Goal: Information Seeking & Learning: Learn about a topic

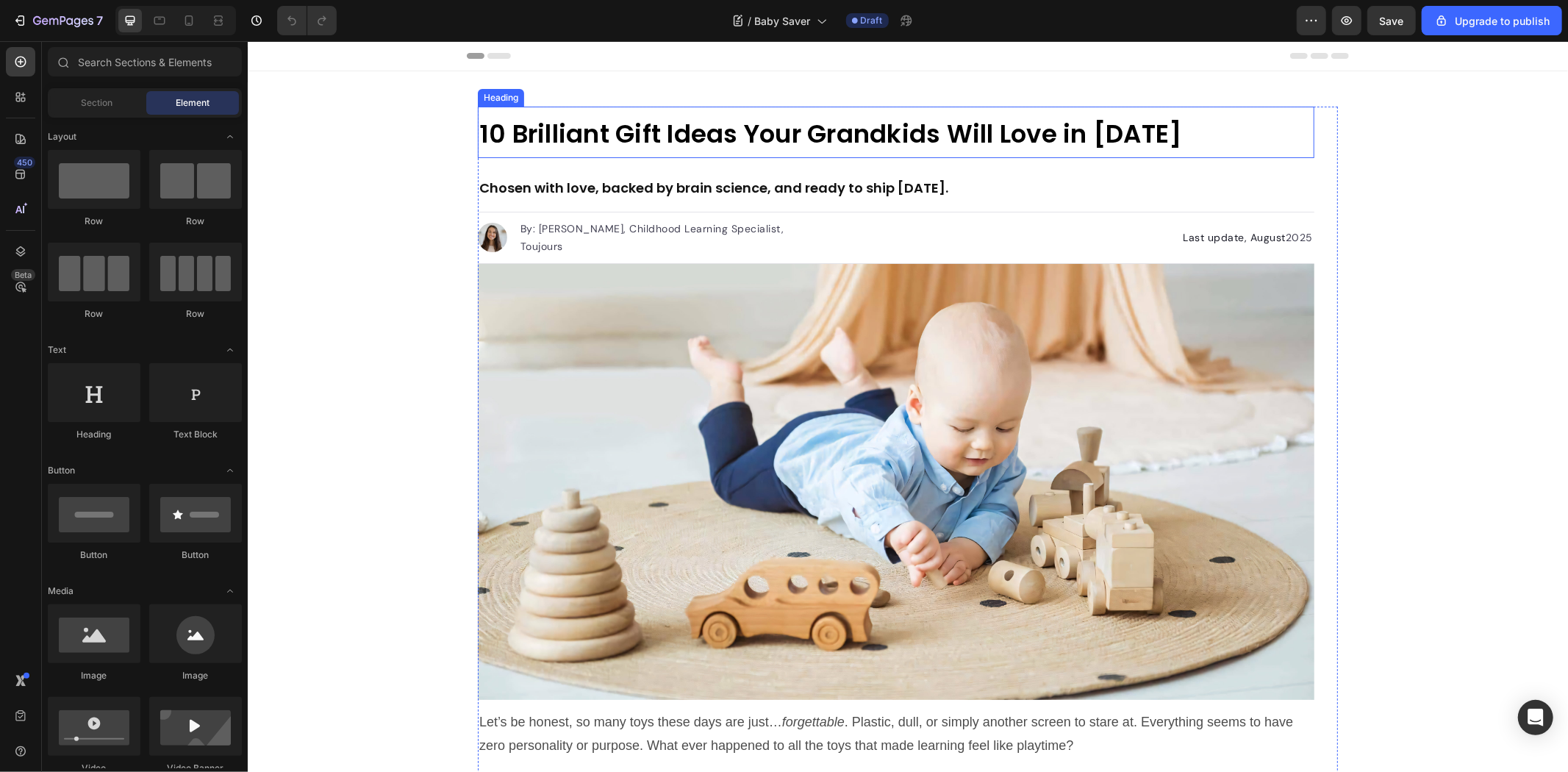
click at [780, 129] on strong "10 Brilliant Gift Ideas Your Grandkids Will Love in [DATE]" at bounding box center [830, 133] width 703 height 35
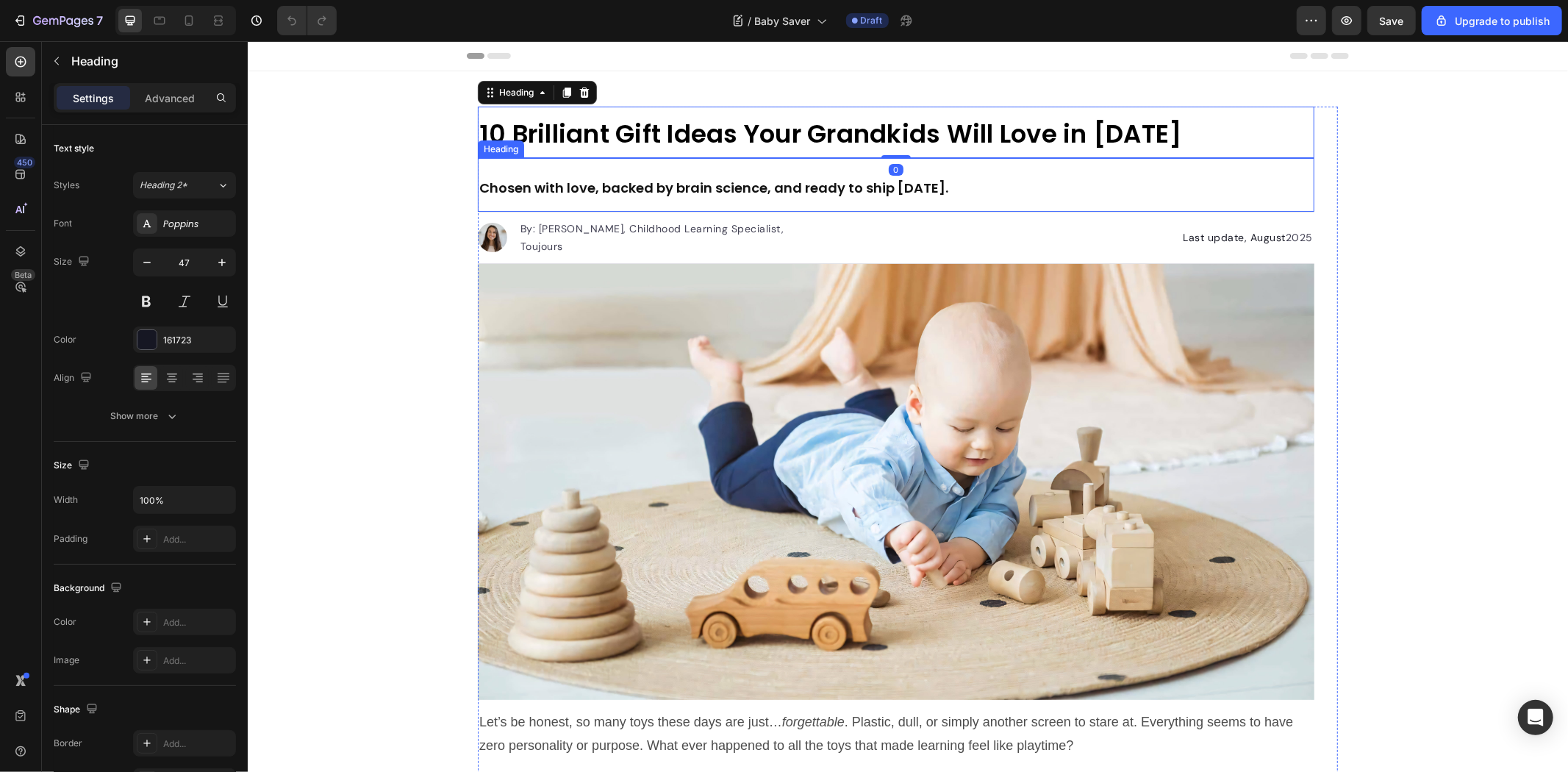
click at [605, 257] on div "Image By: [PERSON_NAME], Childhood Learning Specialist, Toujours Text block Adv…" at bounding box center [895, 237] width 837 height 52
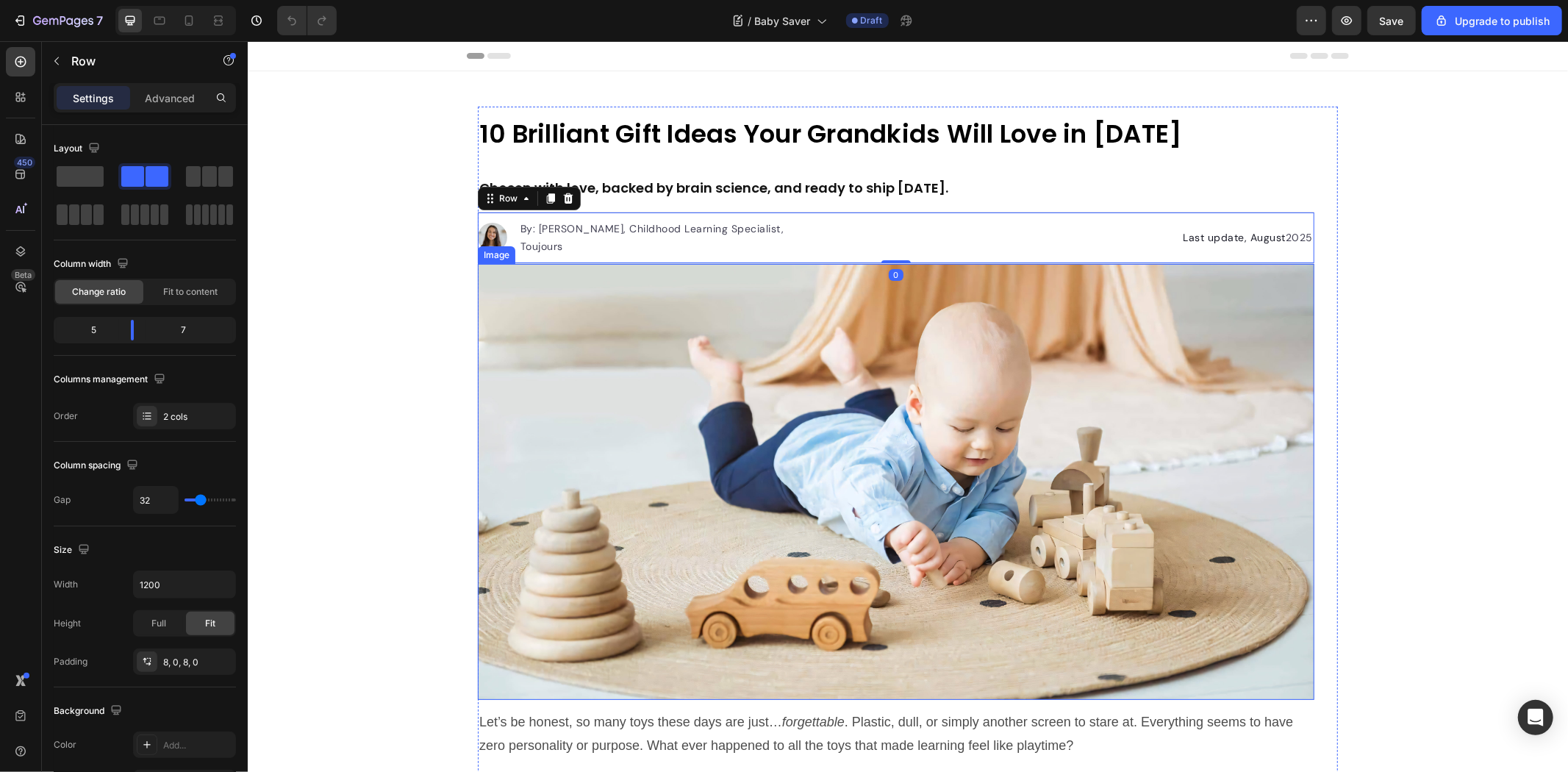
click at [641, 316] on img at bounding box center [895, 481] width 837 height 436
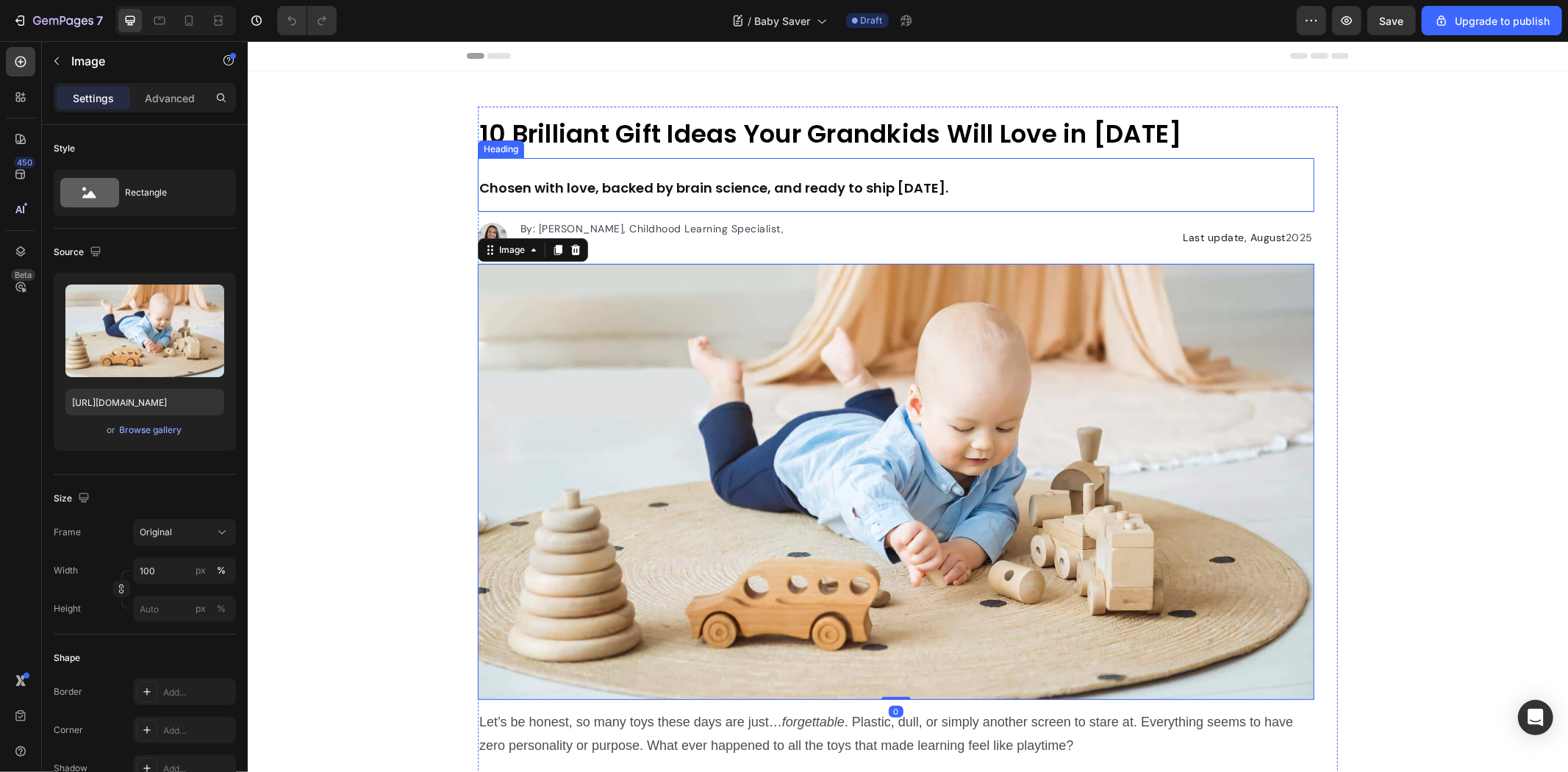
click at [639, 174] on h2 "Chosen with love, backed by brain science, and ready to ship [DATE]." at bounding box center [895, 184] width 837 height 53
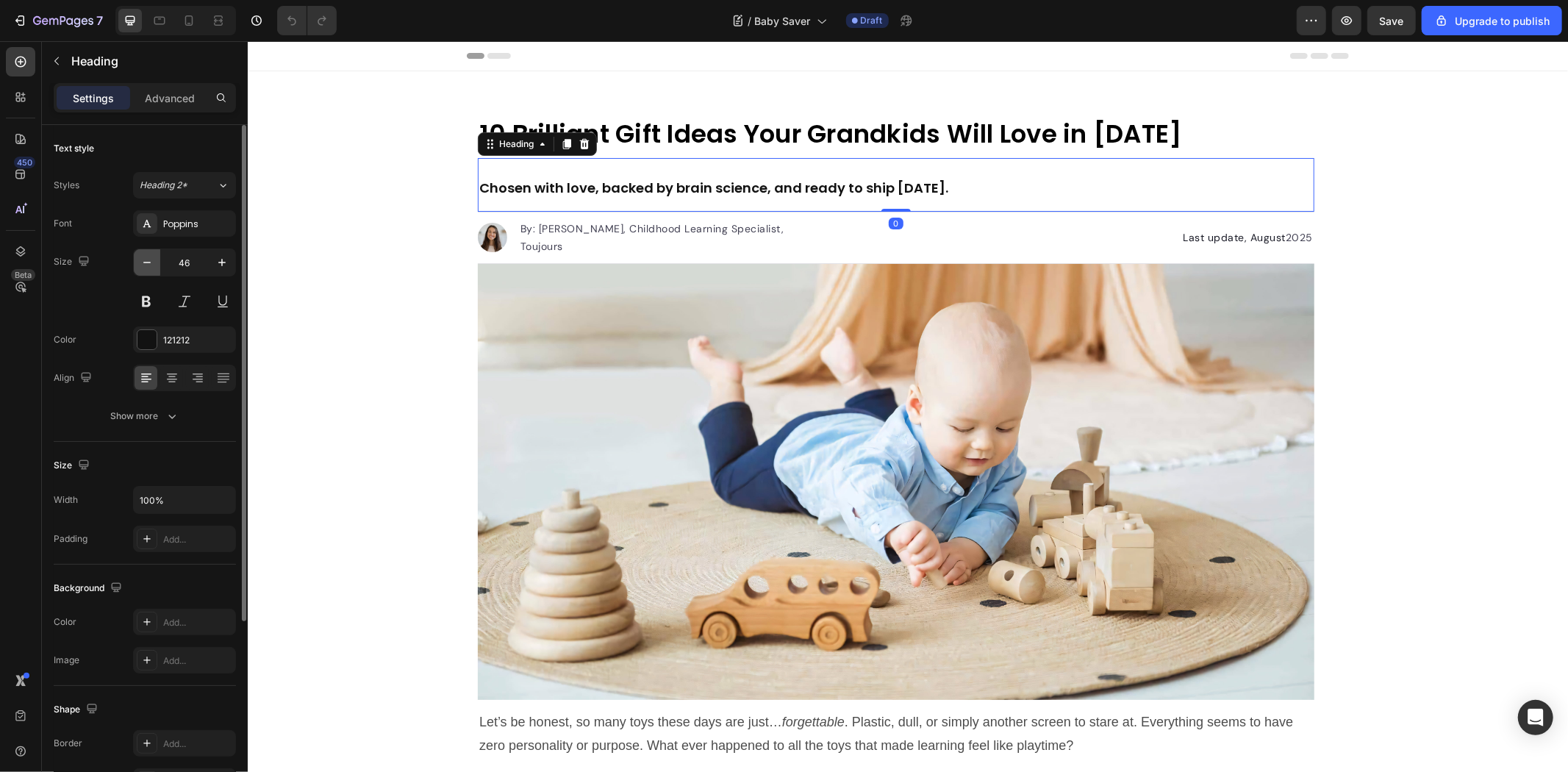
click at [146, 261] on icon "button" at bounding box center [147, 263] width 15 height 15
click at [226, 259] on icon "button" at bounding box center [222, 263] width 15 height 15
type input "46"
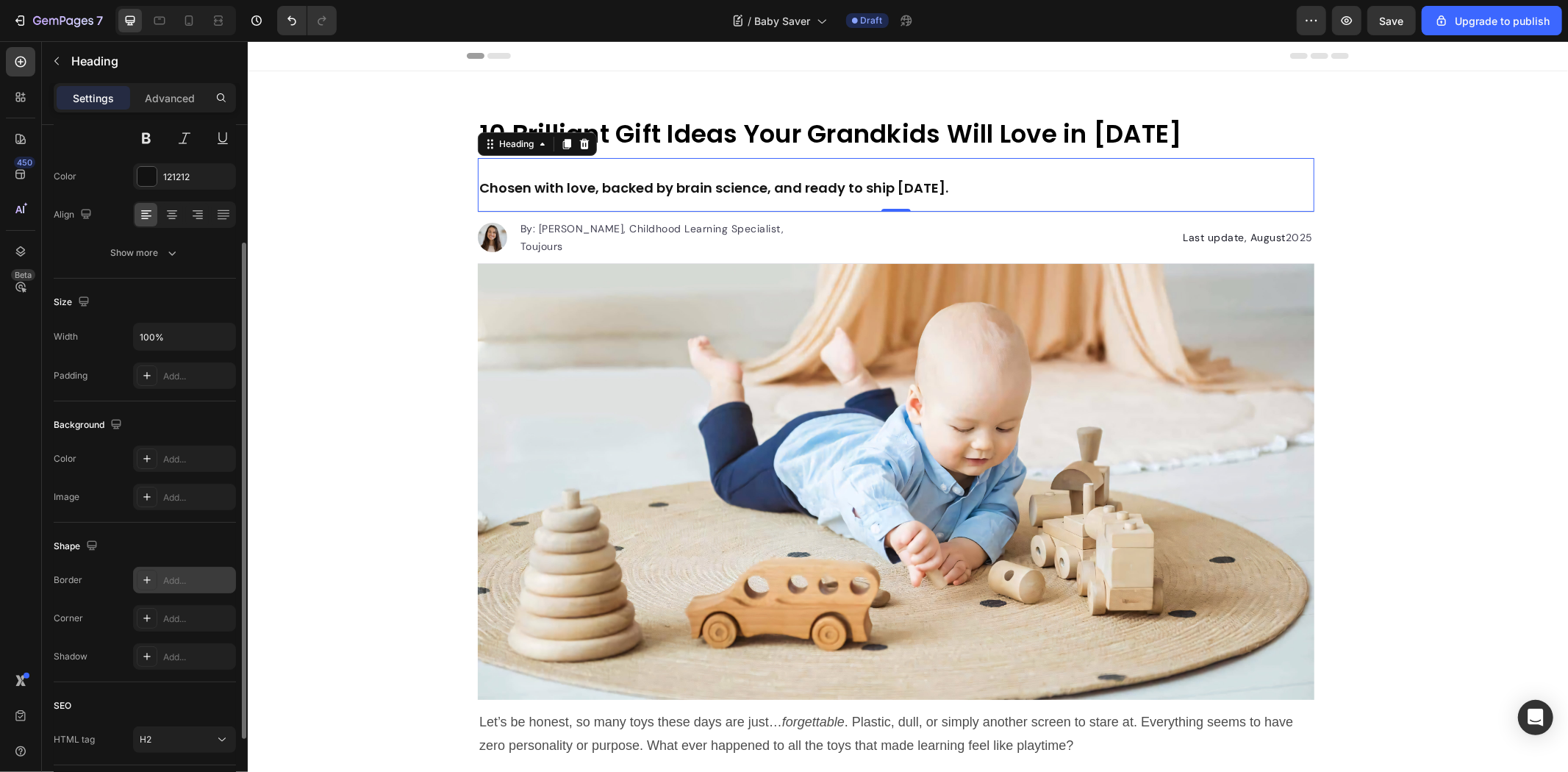
scroll to position [266, 0]
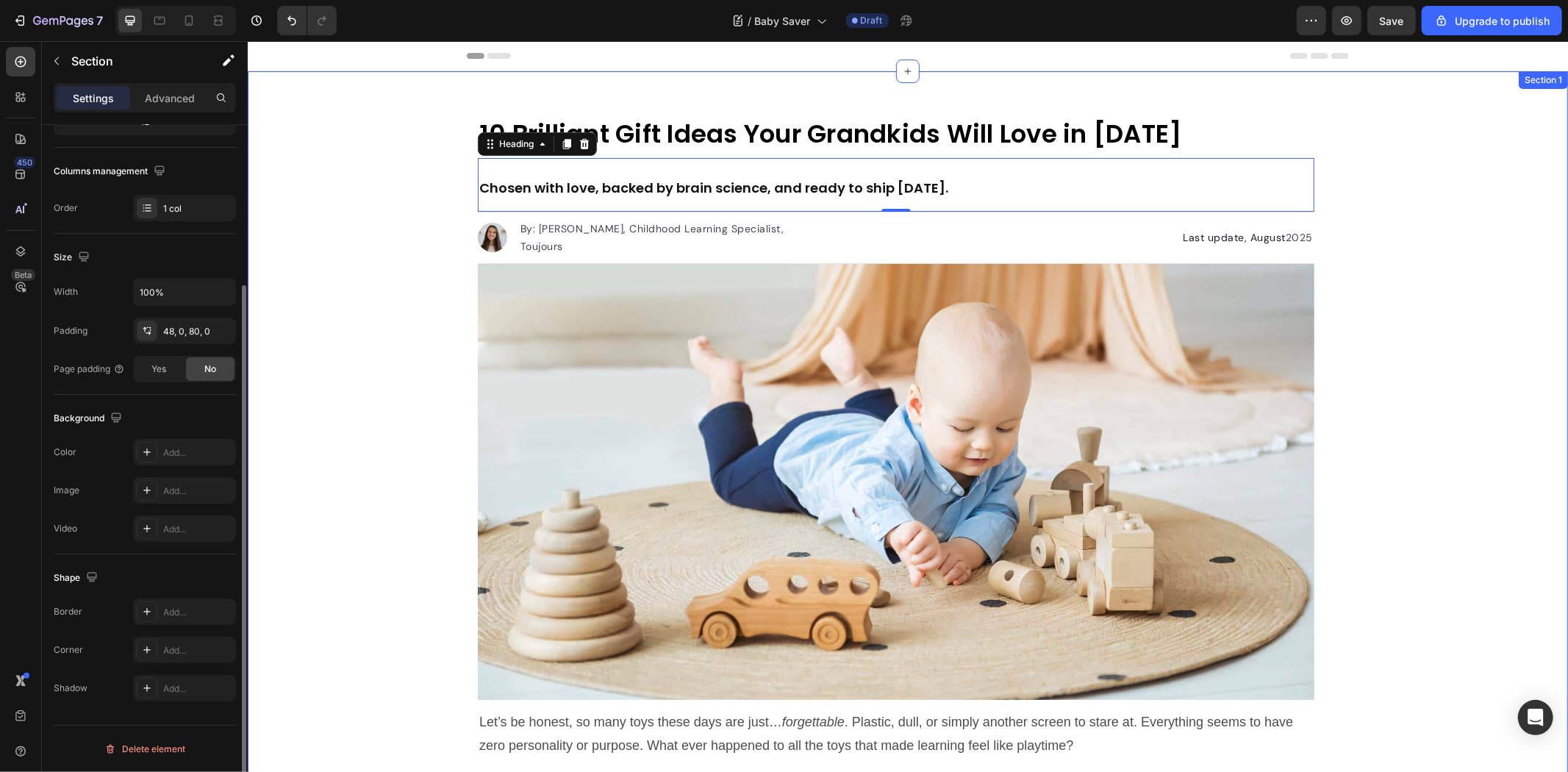
scroll to position [0, 0]
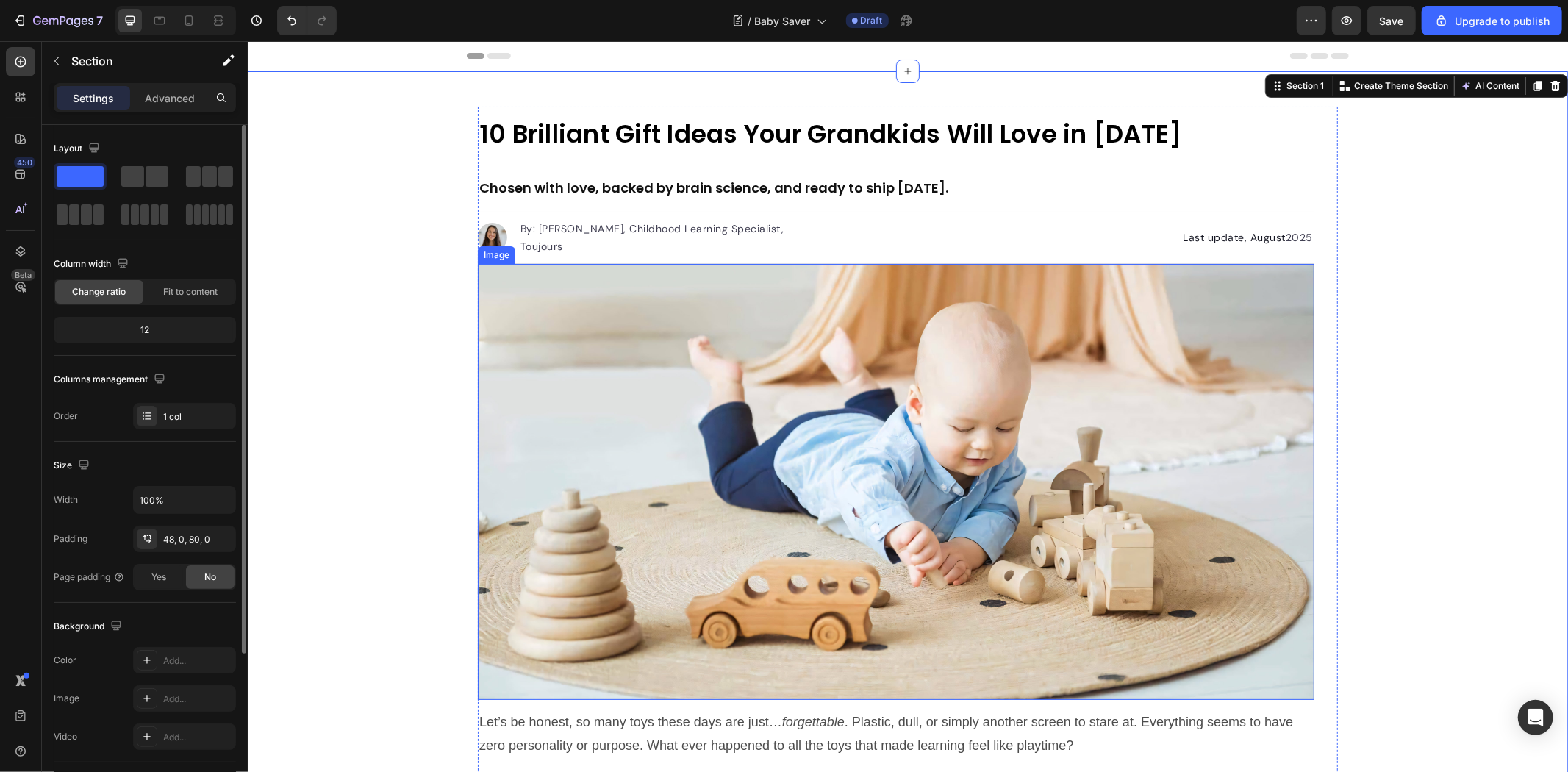
click at [672, 163] on h2 "Chosen with love, backed by brain science, and ready to ship [DATE]." at bounding box center [895, 184] width 837 height 53
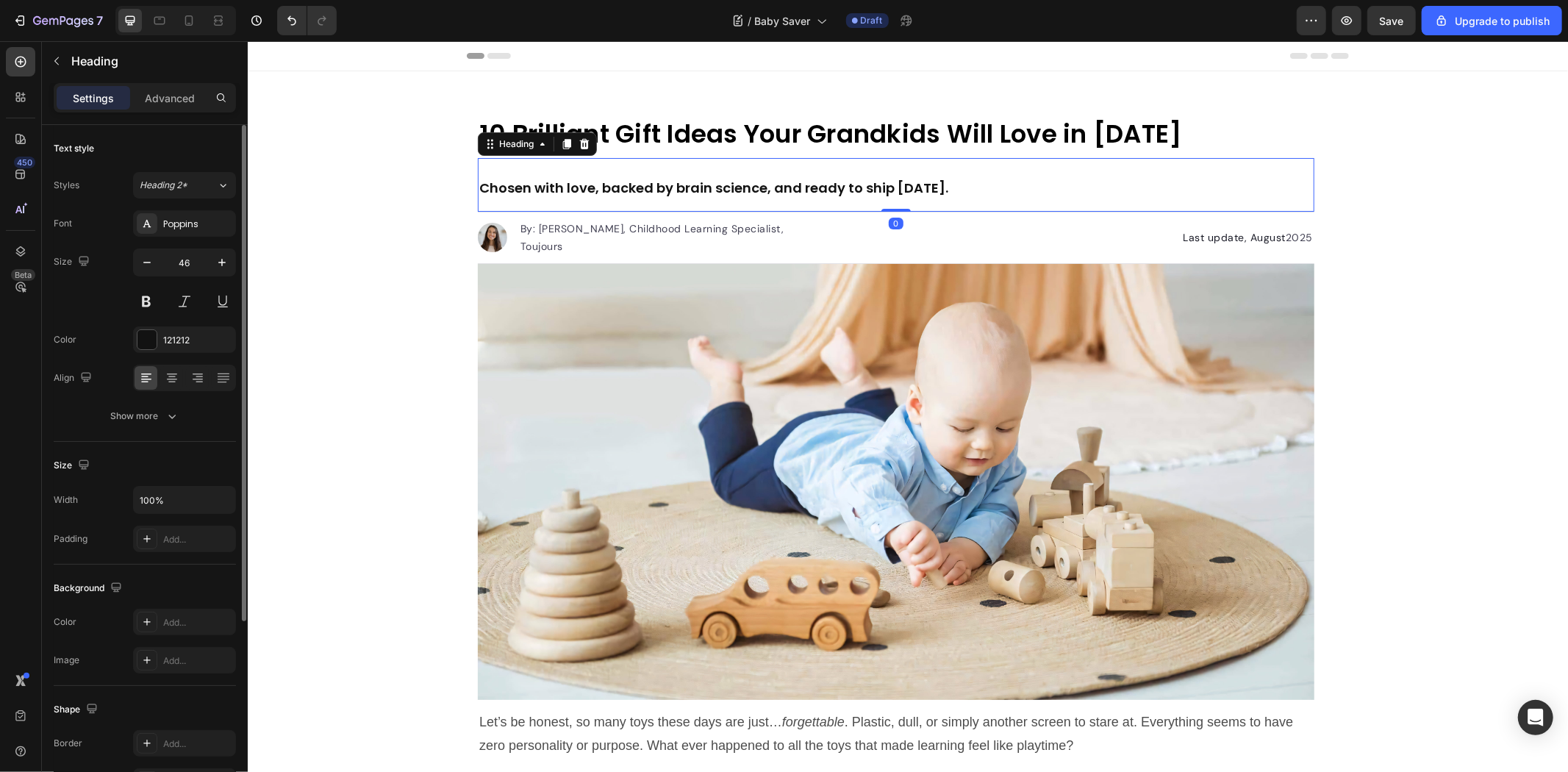
click at [692, 174] on h2 "Chosen with love, backed by brain science, and ready to ship [DATE]." at bounding box center [895, 184] width 837 height 53
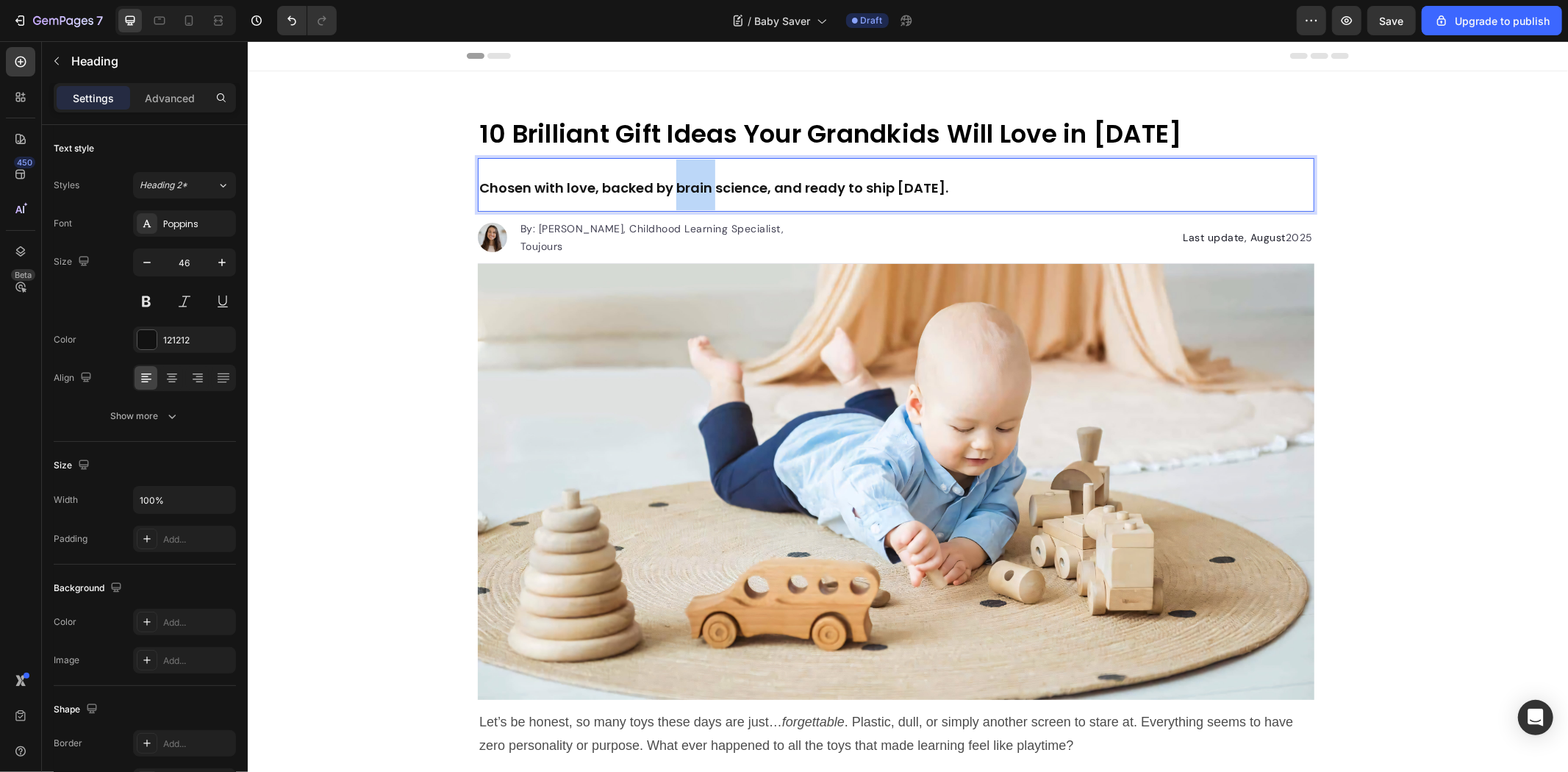
click at [692, 174] on p "Chosen with love, backed by brain science, and ready to ship [DATE]." at bounding box center [895, 184] width 834 height 50
click at [814, 191] on strong "Chosen with love, backed by brain science, and ready to ship [DATE]." at bounding box center [713, 187] width 469 height 18
click at [921, 189] on strong "Chosen with love, backed by brain science, and ready to ship [DATE]." at bounding box center [713, 187] width 469 height 18
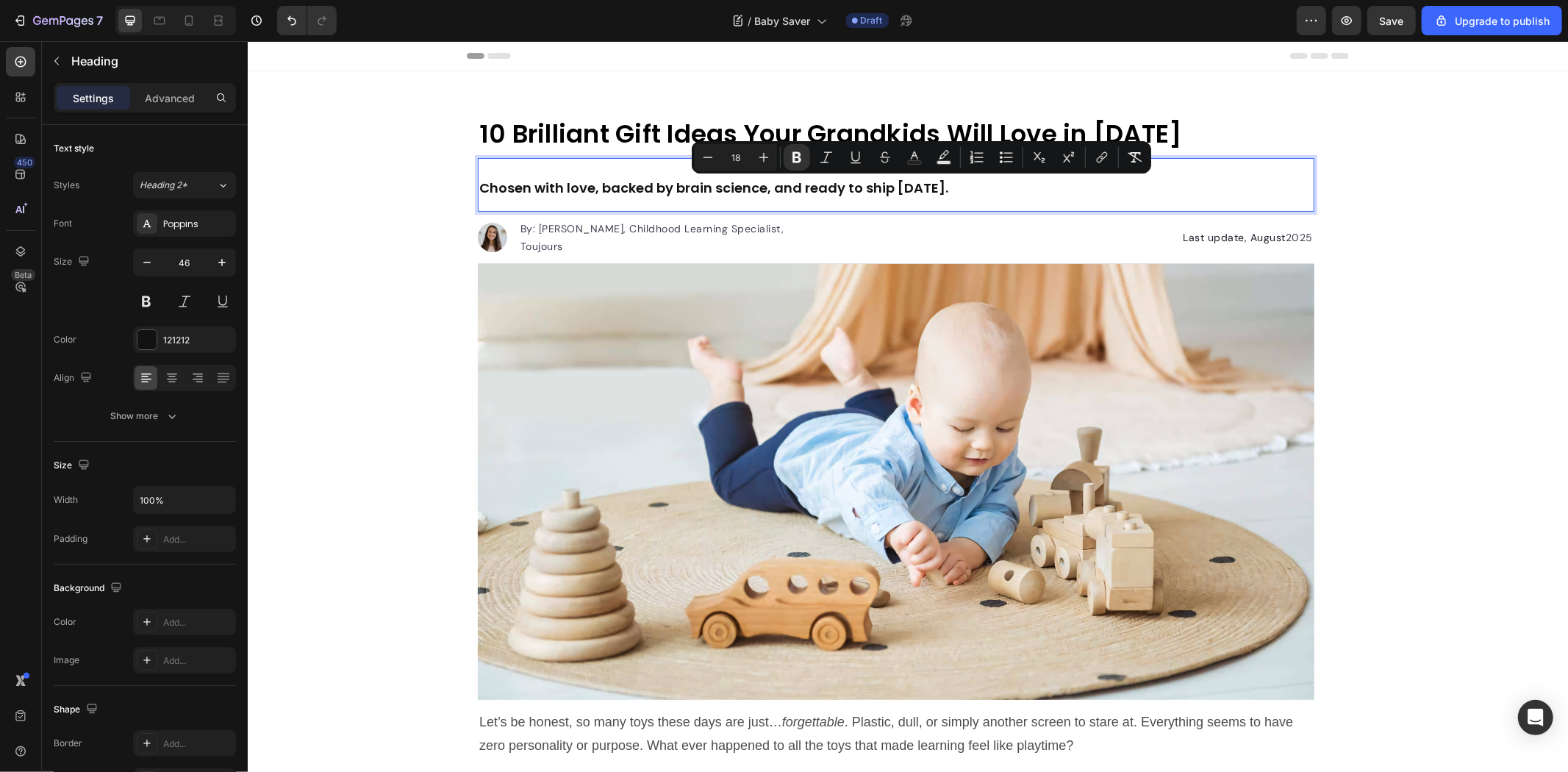
click at [935, 186] on p "Chosen with love, backed by brain science, and ready to ship [DATE]." at bounding box center [895, 184] width 834 height 50
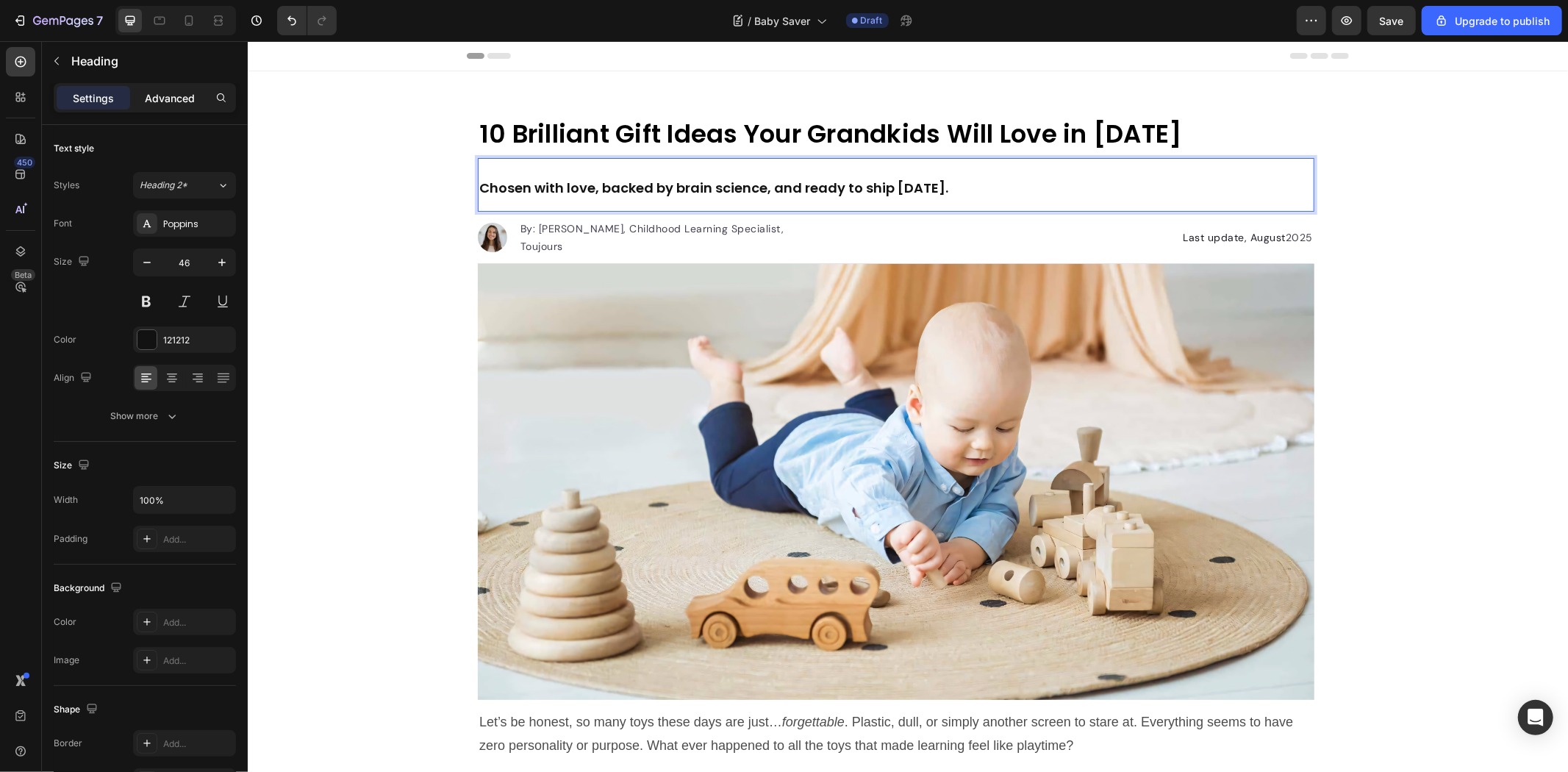
click at [151, 98] on p "Advanced" at bounding box center [170, 98] width 50 height 16
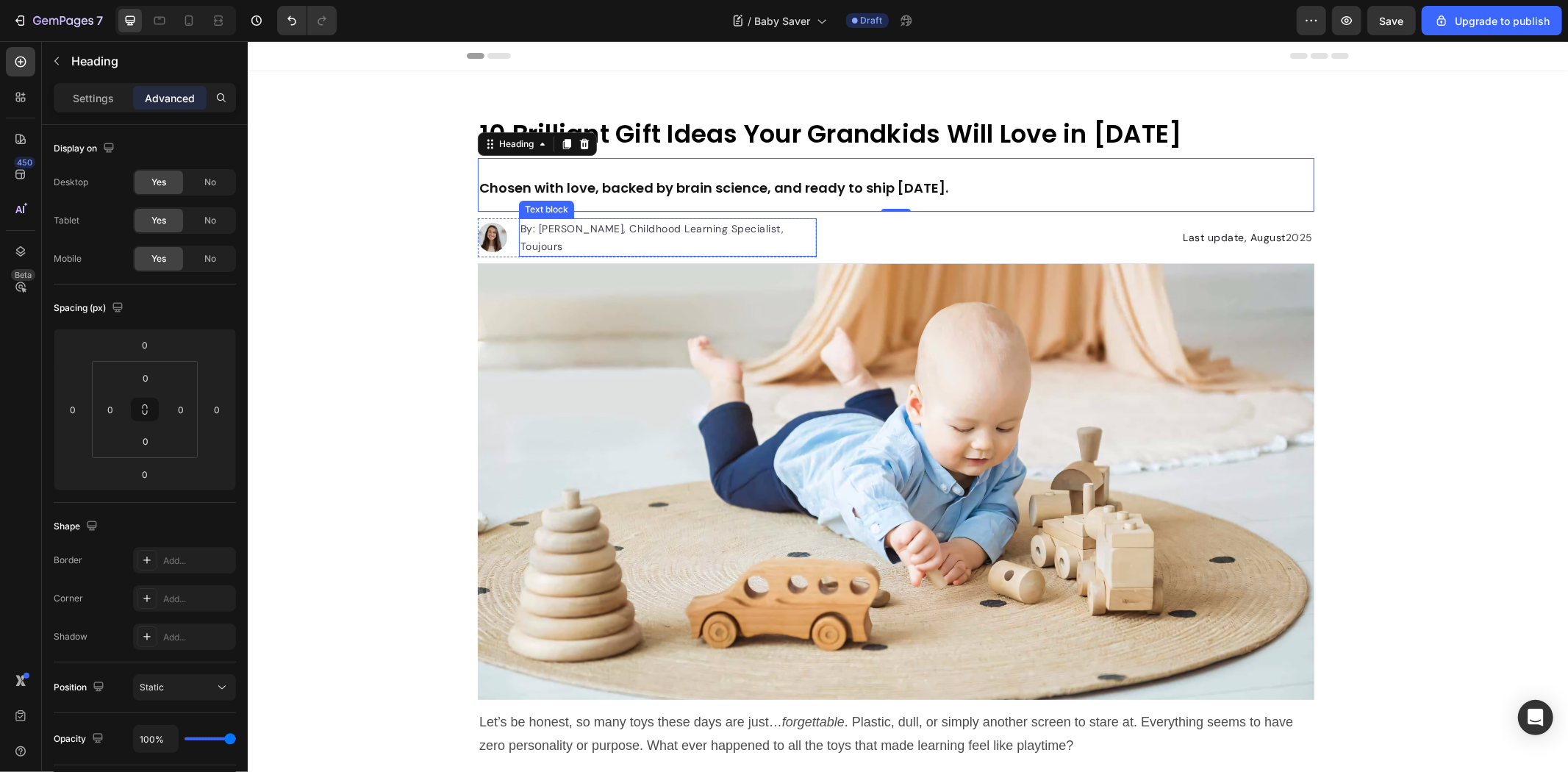
click at [569, 222] on div "By: [PERSON_NAME], Childhood Learning Specialist, Toujours" at bounding box center [667, 237] width 298 height 39
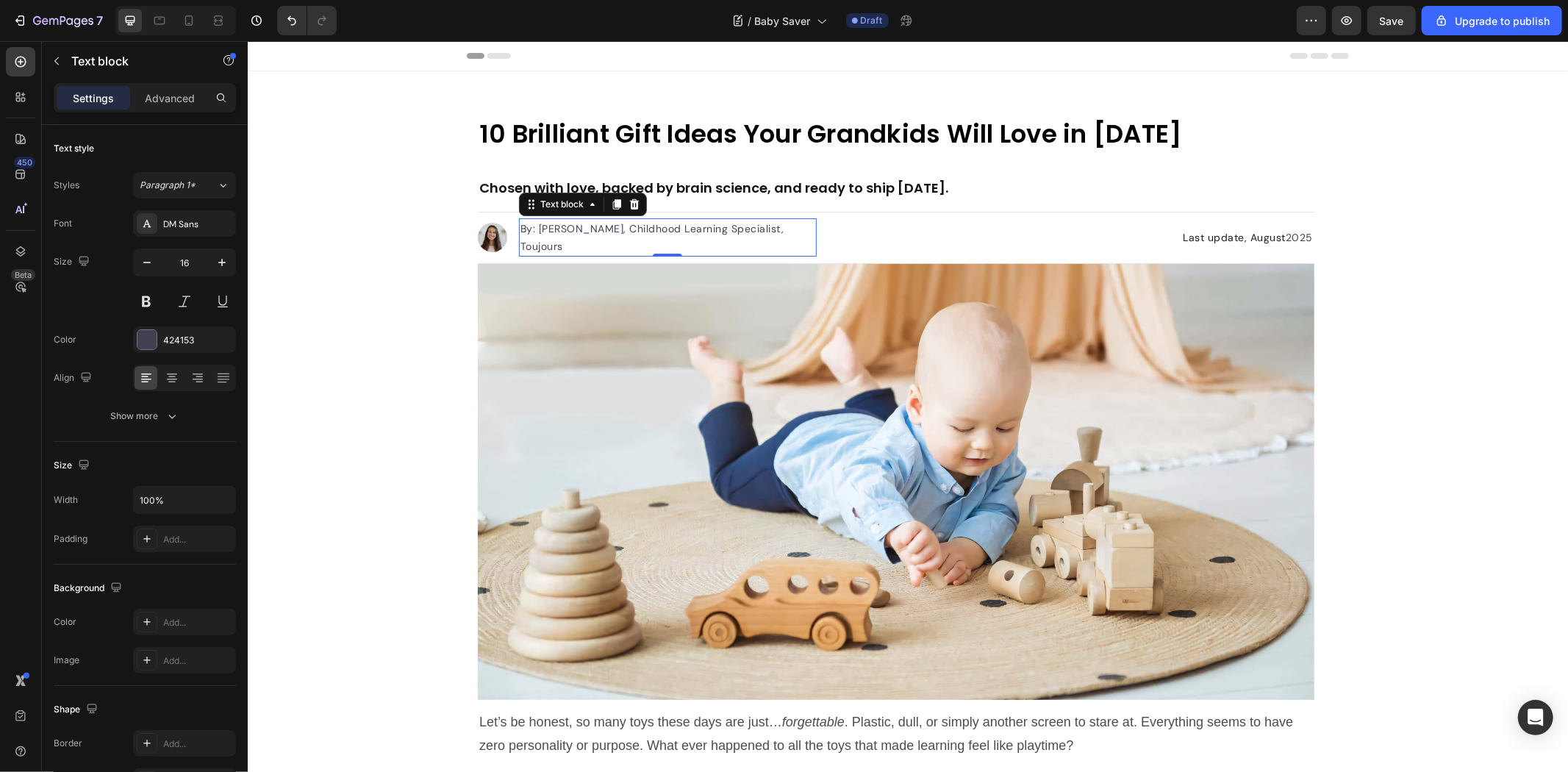
click at [757, 189] on strong "Chosen with love, backed by brain science, and ready to ship [DATE]." at bounding box center [713, 187] width 469 height 18
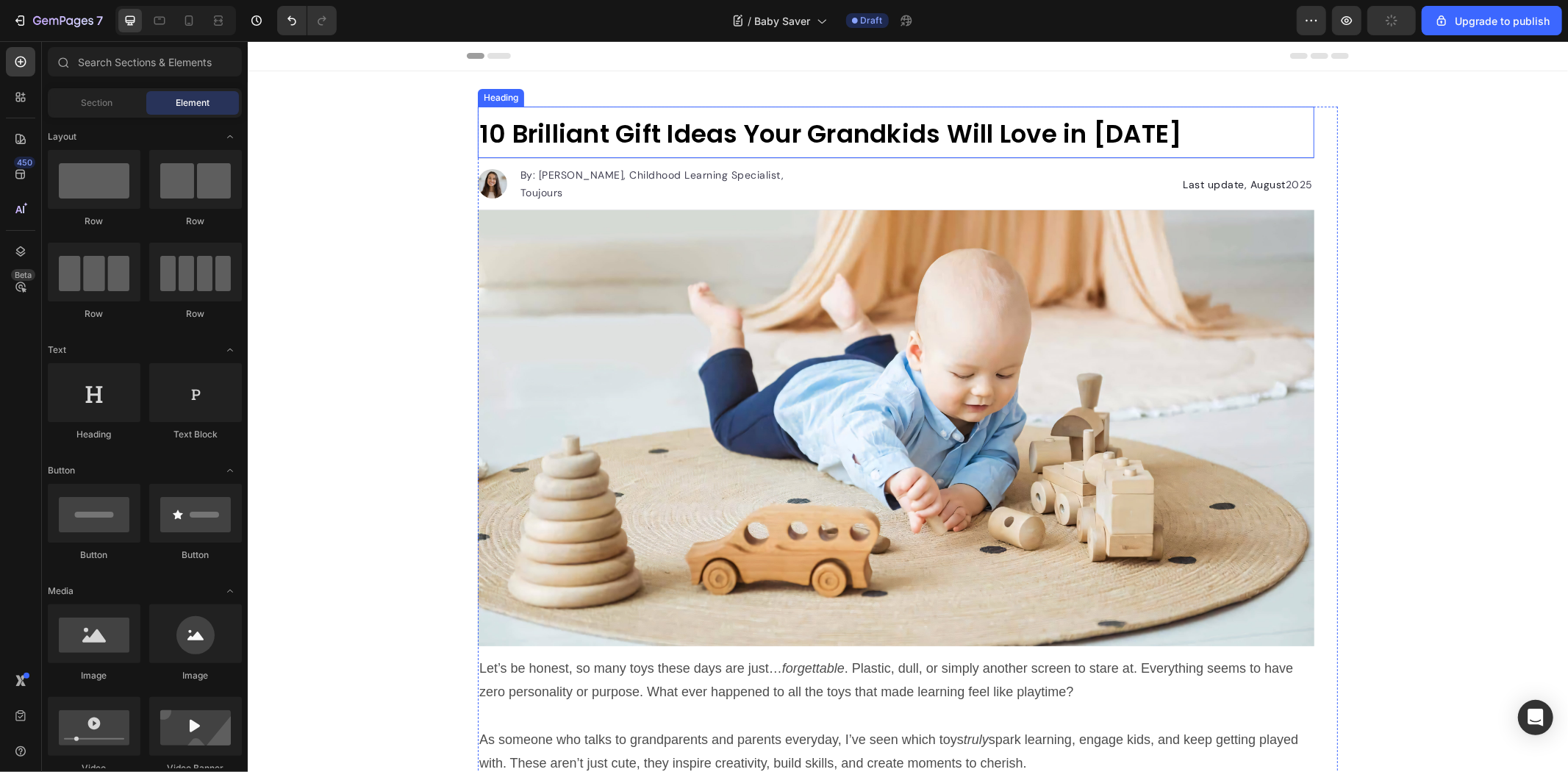
click at [711, 132] on strong "10 Brilliant Gift Ideas Your Grandkids Will Love in [DATE]" at bounding box center [830, 133] width 703 height 35
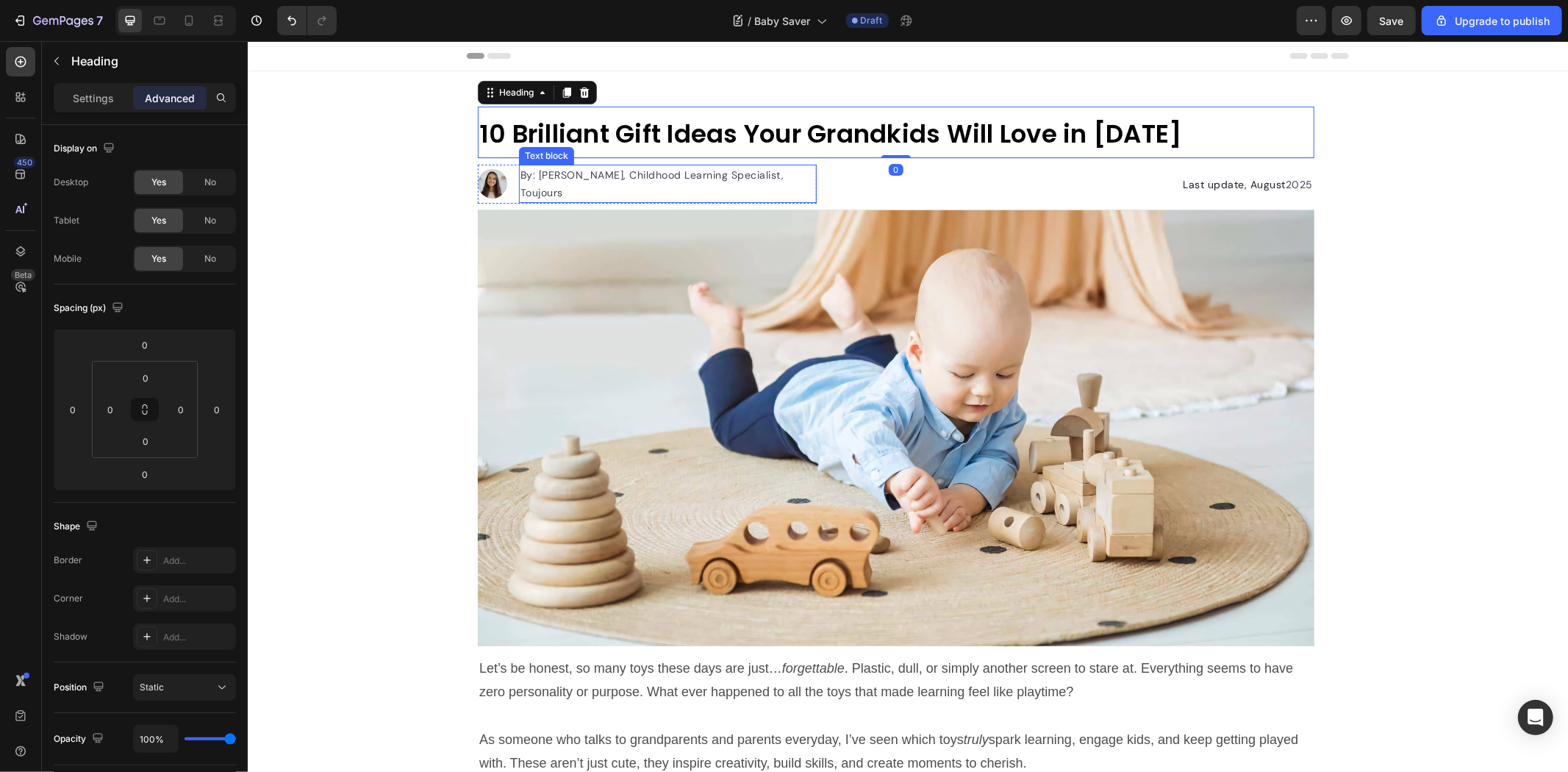
click at [807, 251] on img at bounding box center [895, 427] width 837 height 436
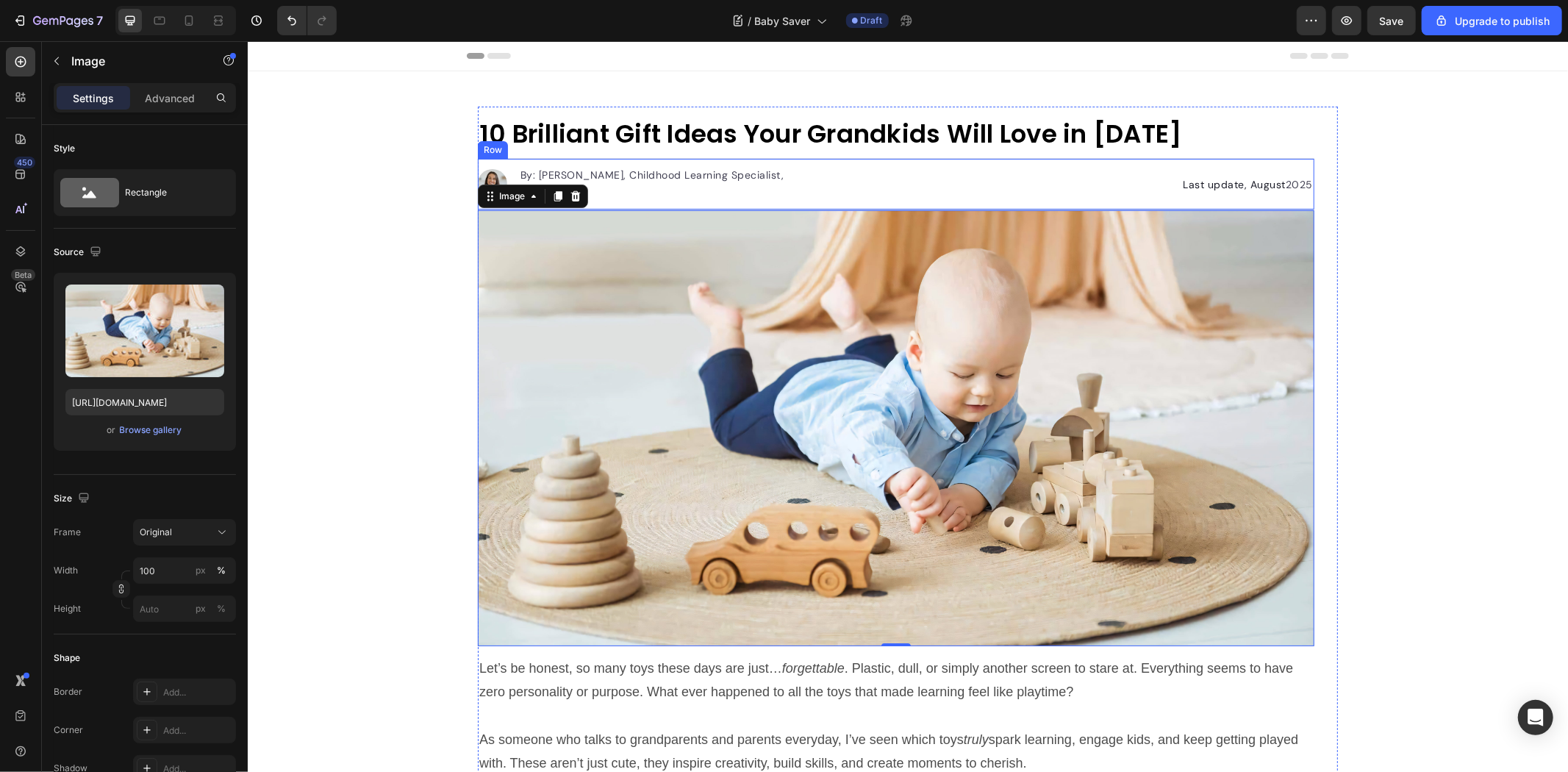
click at [661, 161] on div "Image By: [PERSON_NAME], Childhood Learning Specialist, Toujours Text block Adv…" at bounding box center [895, 183] width 837 height 52
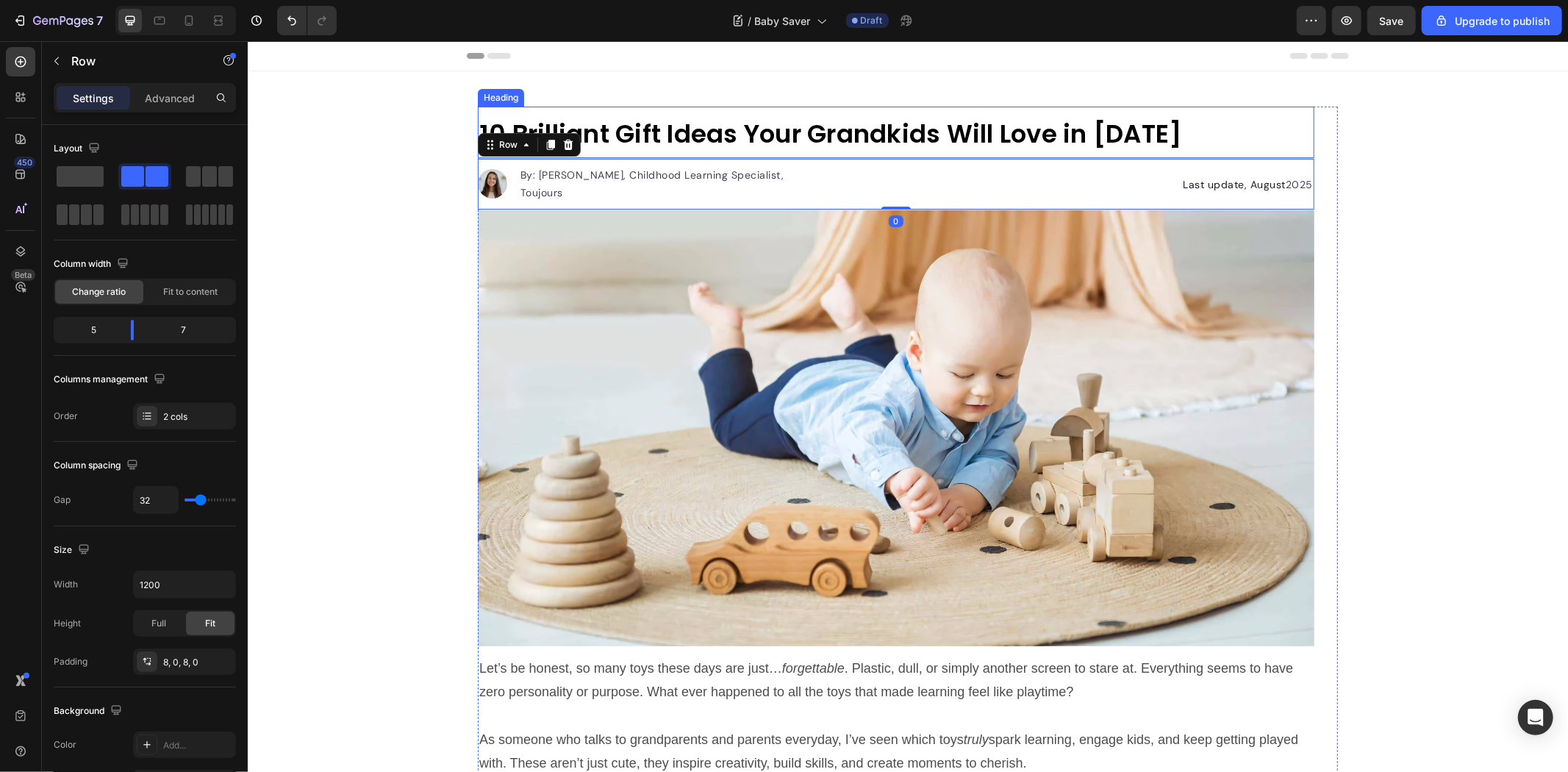
click at [673, 152] on h1 "10 Brilliant Gift Ideas Your Grandkids Will Love in [DATE]" at bounding box center [895, 131] width 837 height 51
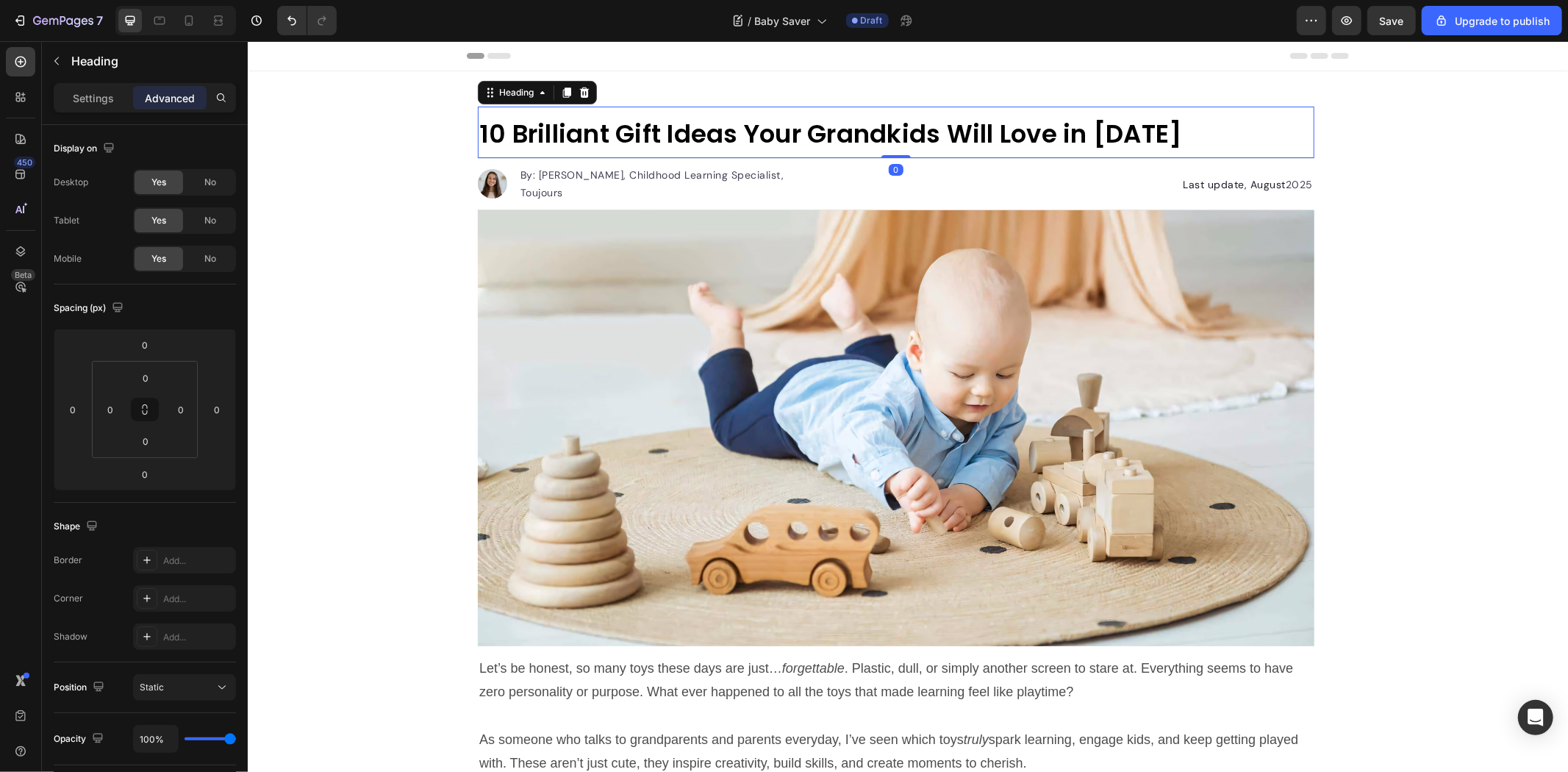
click at [612, 157] on h1 "10 Brilliant Gift Ideas Your Grandkids Will Love in [DATE]" at bounding box center [895, 131] width 837 height 51
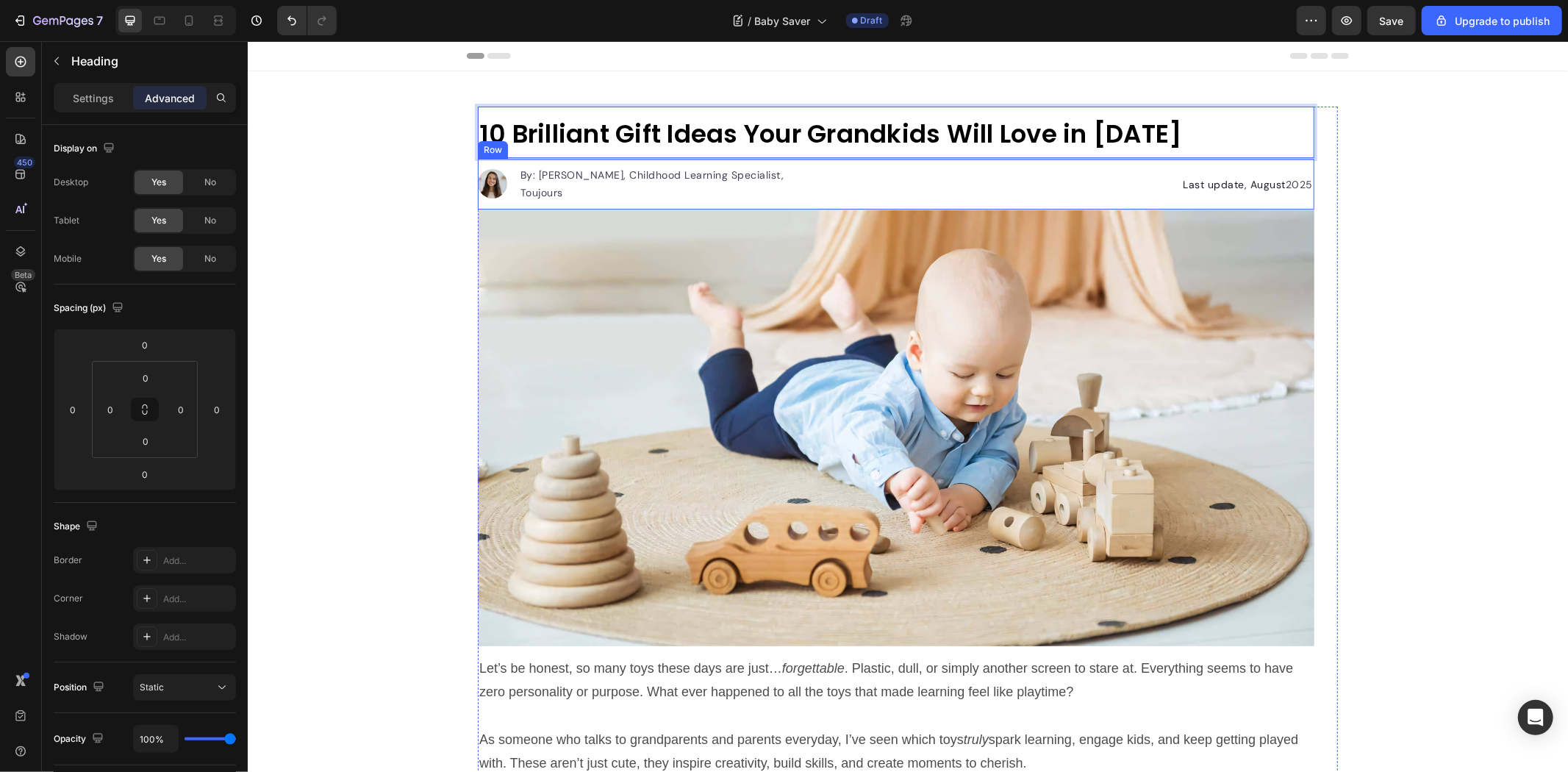
click at [614, 158] on div "Image By: [PERSON_NAME], Childhood Learning Specialist, Toujours Text block Adv…" at bounding box center [895, 183] width 837 height 52
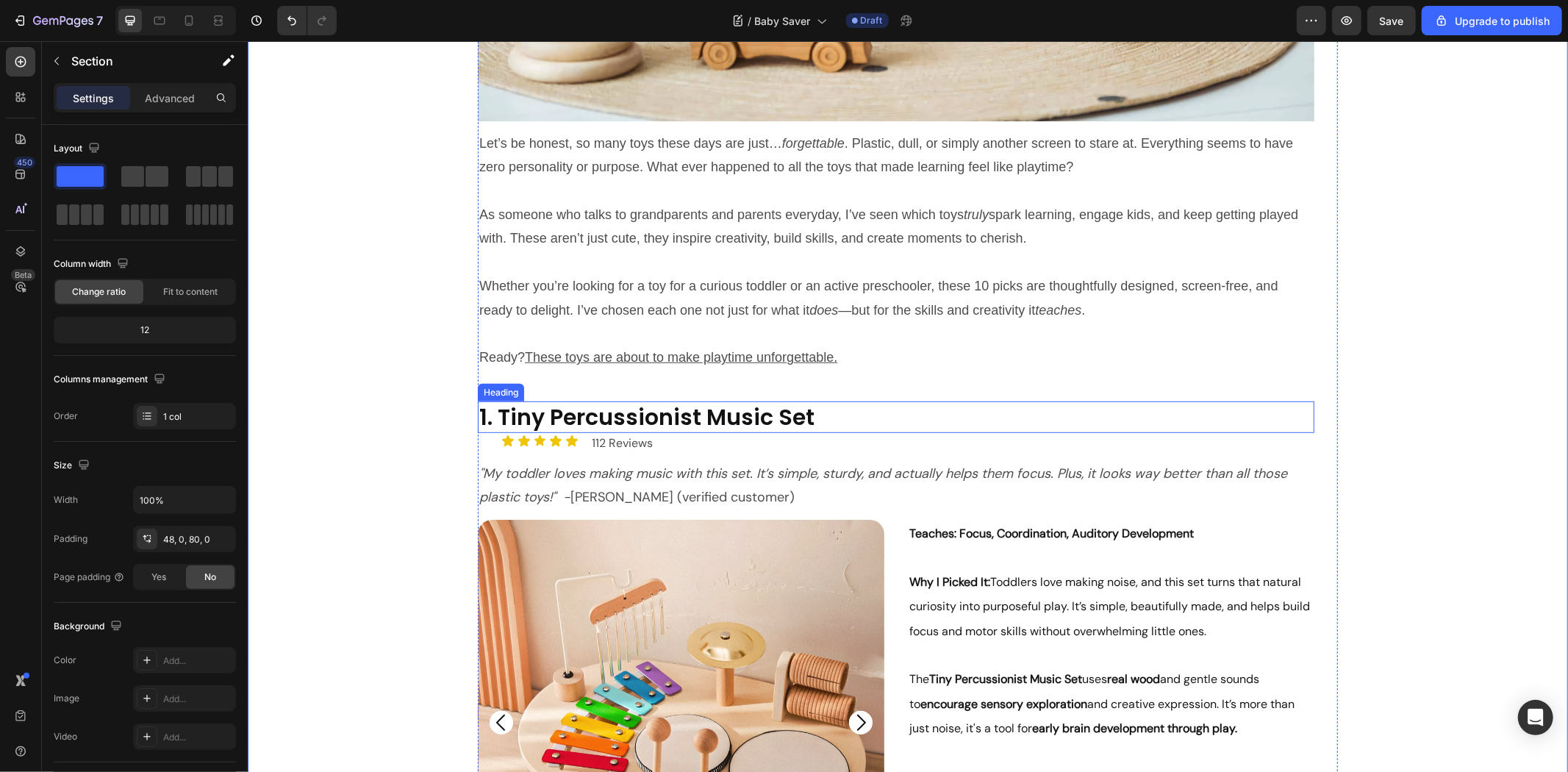
scroll to position [572, 0]
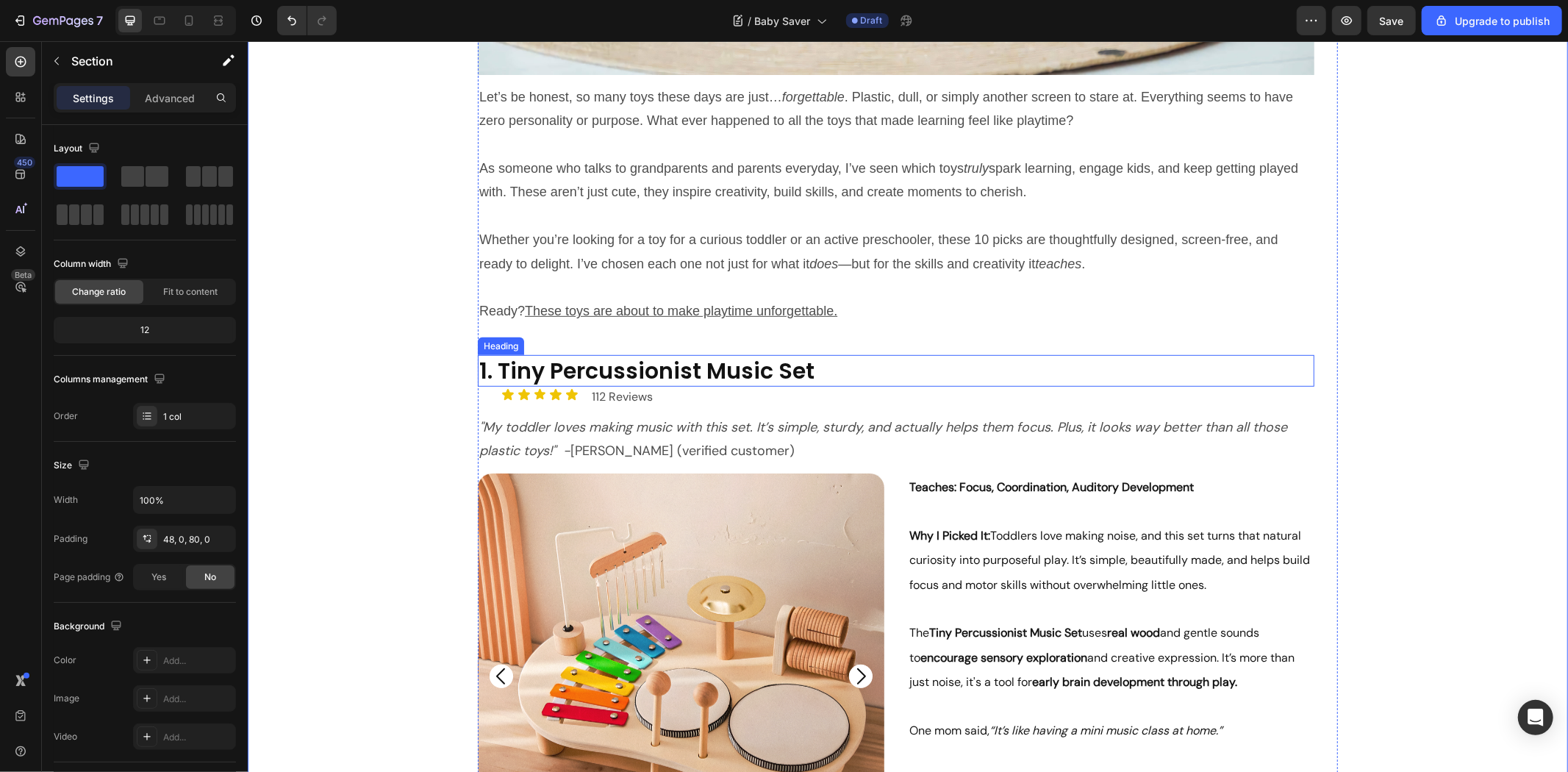
click at [732, 362] on h2 "1. Tiny Percussionist Music Set" at bounding box center [895, 370] width 837 height 31
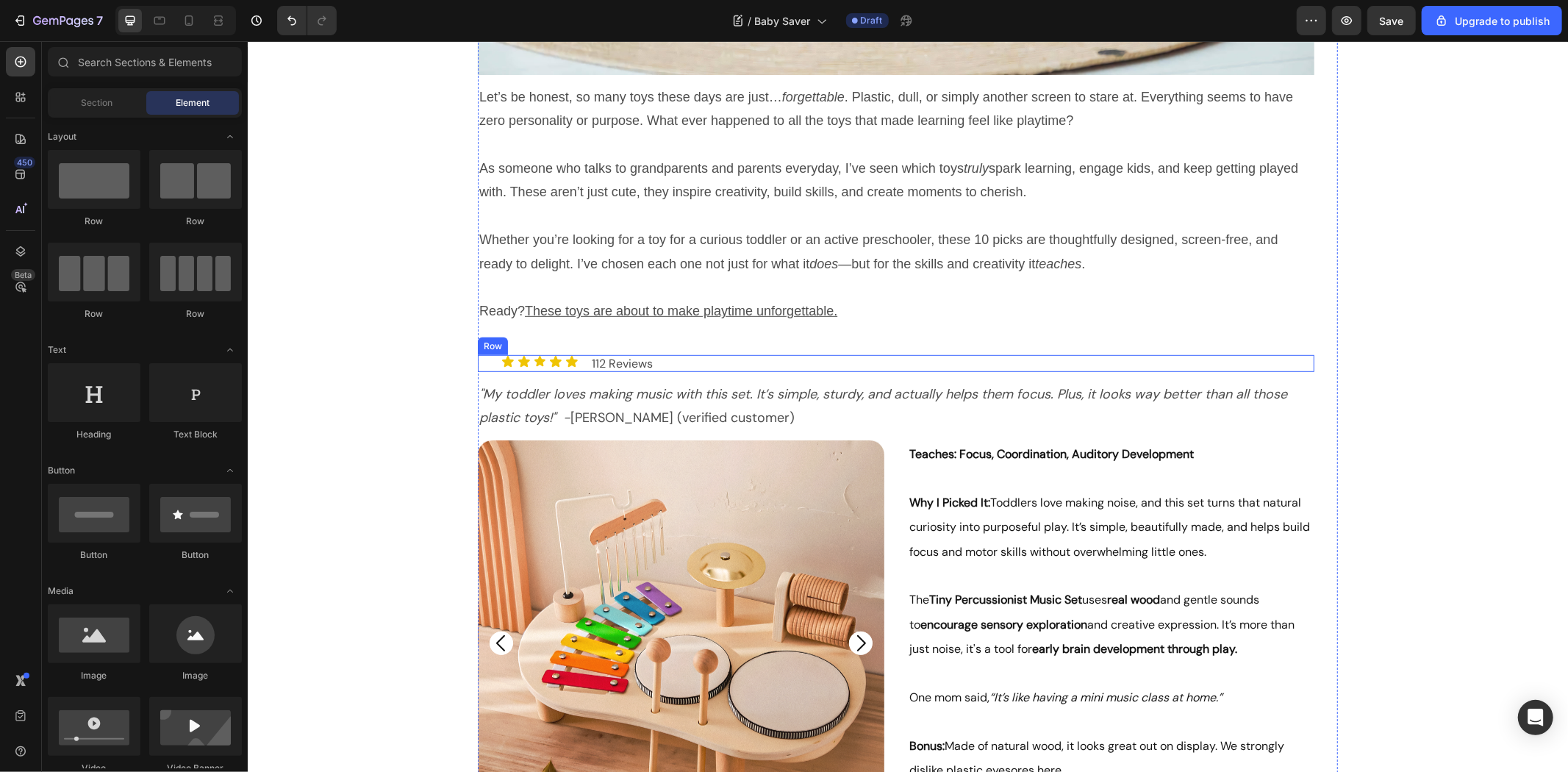
click at [661, 357] on div "Icon Icon Icon Icon Icon Icon List 112 reviews Text Block Row" at bounding box center [895, 363] width 837 height 17
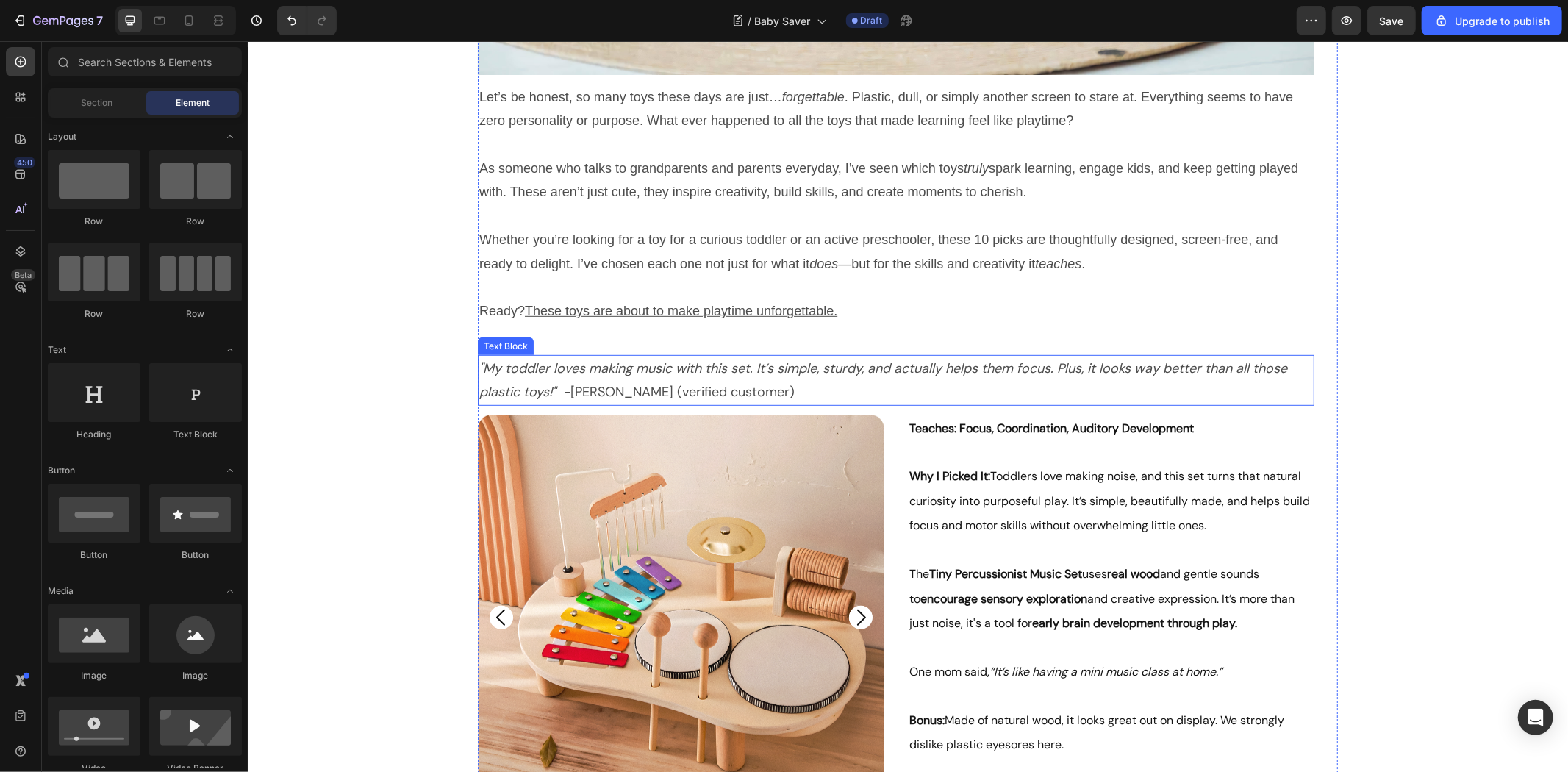
click at [679, 367] on icon ""My toddler loves making music with this set. It’s simple, sturdy, and actually…" at bounding box center [883, 379] width 808 height 41
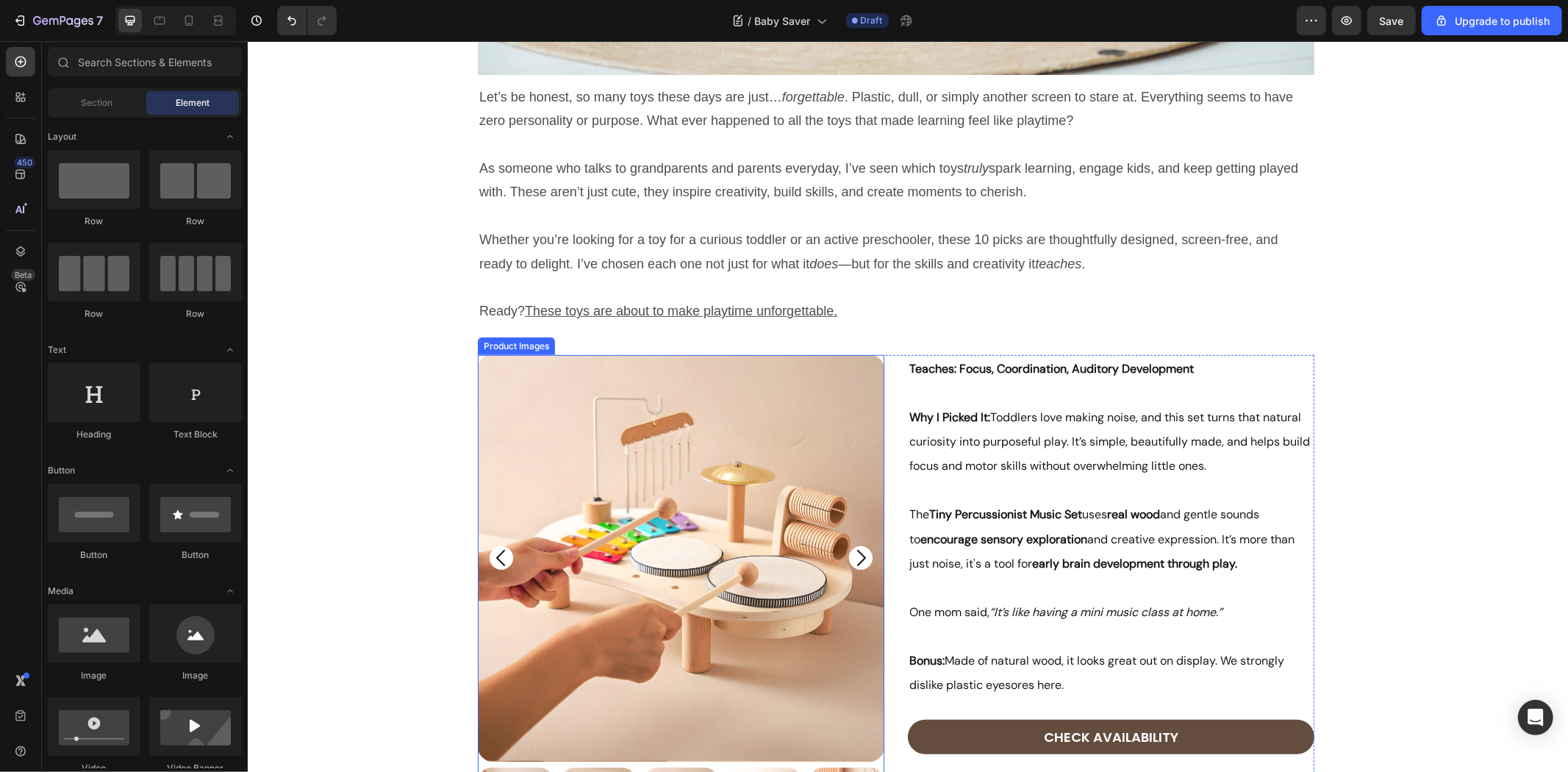
click at [982, 445] on p "Why I Picked It: Toddlers love making noise, and this set turns that natural cu…" at bounding box center [1110, 442] width 404 height 73
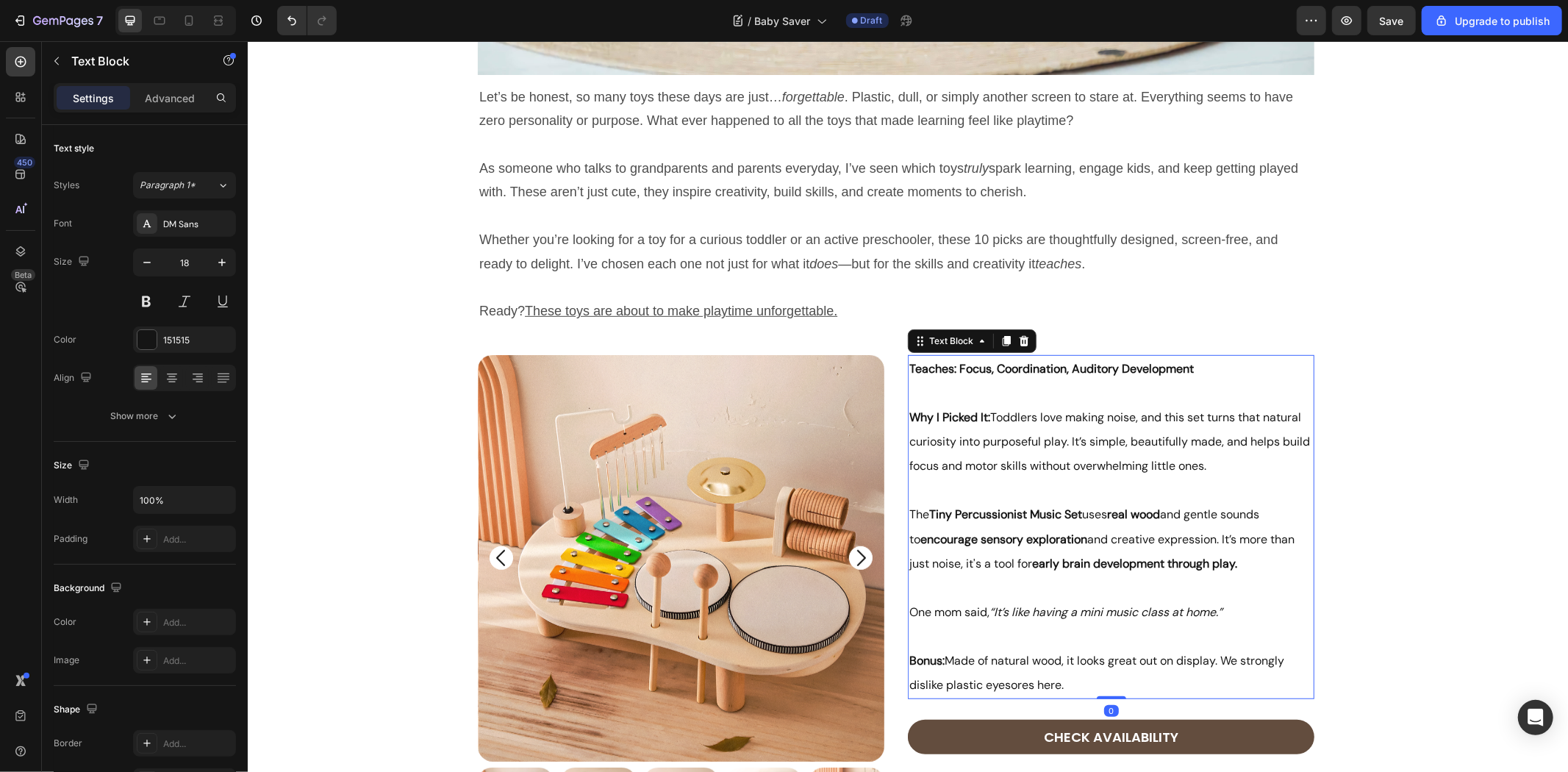
click at [859, 472] on img at bounding box center [680, 557] width 406 height 407
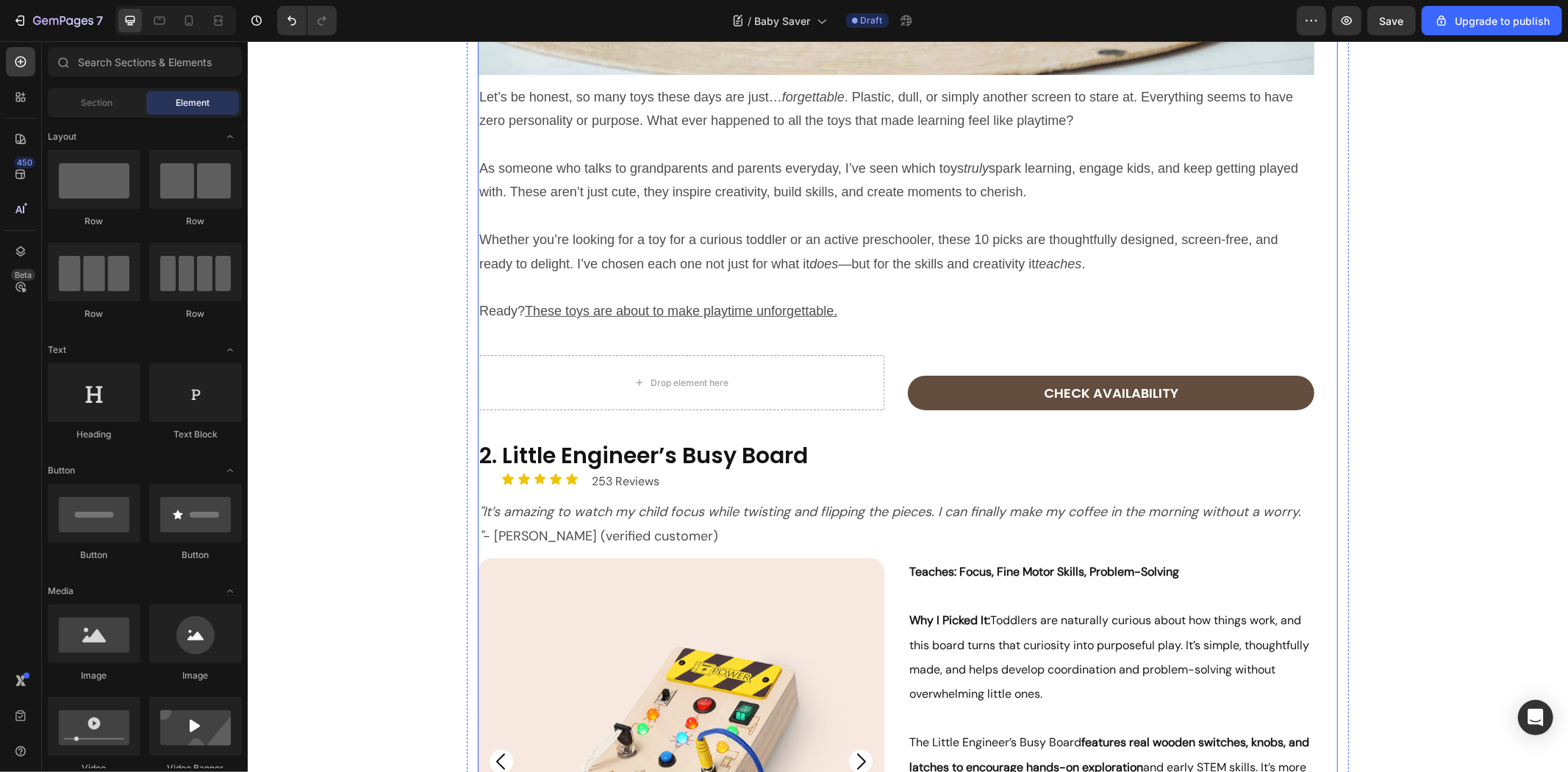
click at [895, 365] on div "Drop element here CHECK AVAILABILITY Button Product" at bounding box center [895, 382] width 837 height 55
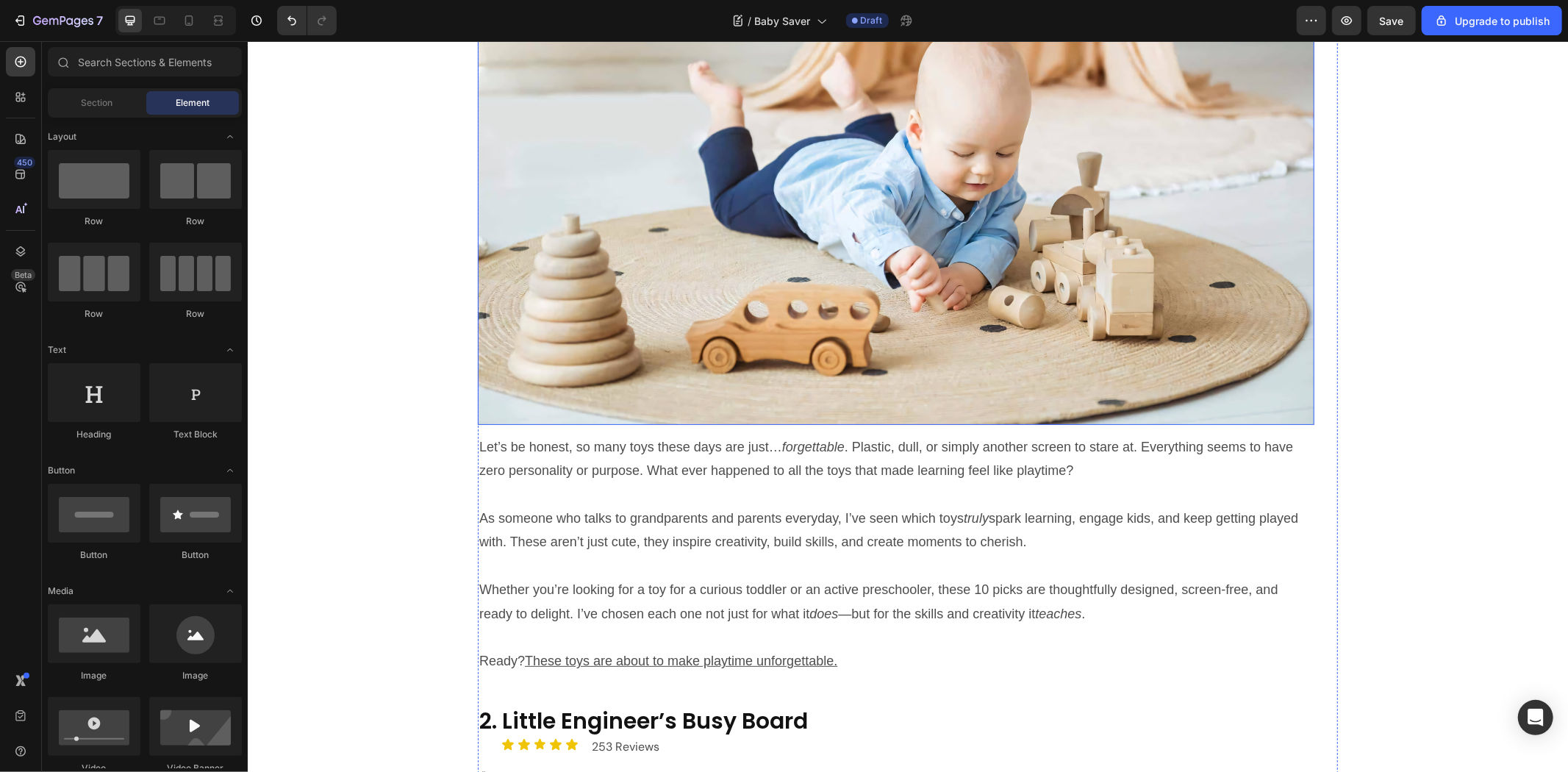
scroll to position [0, 0]
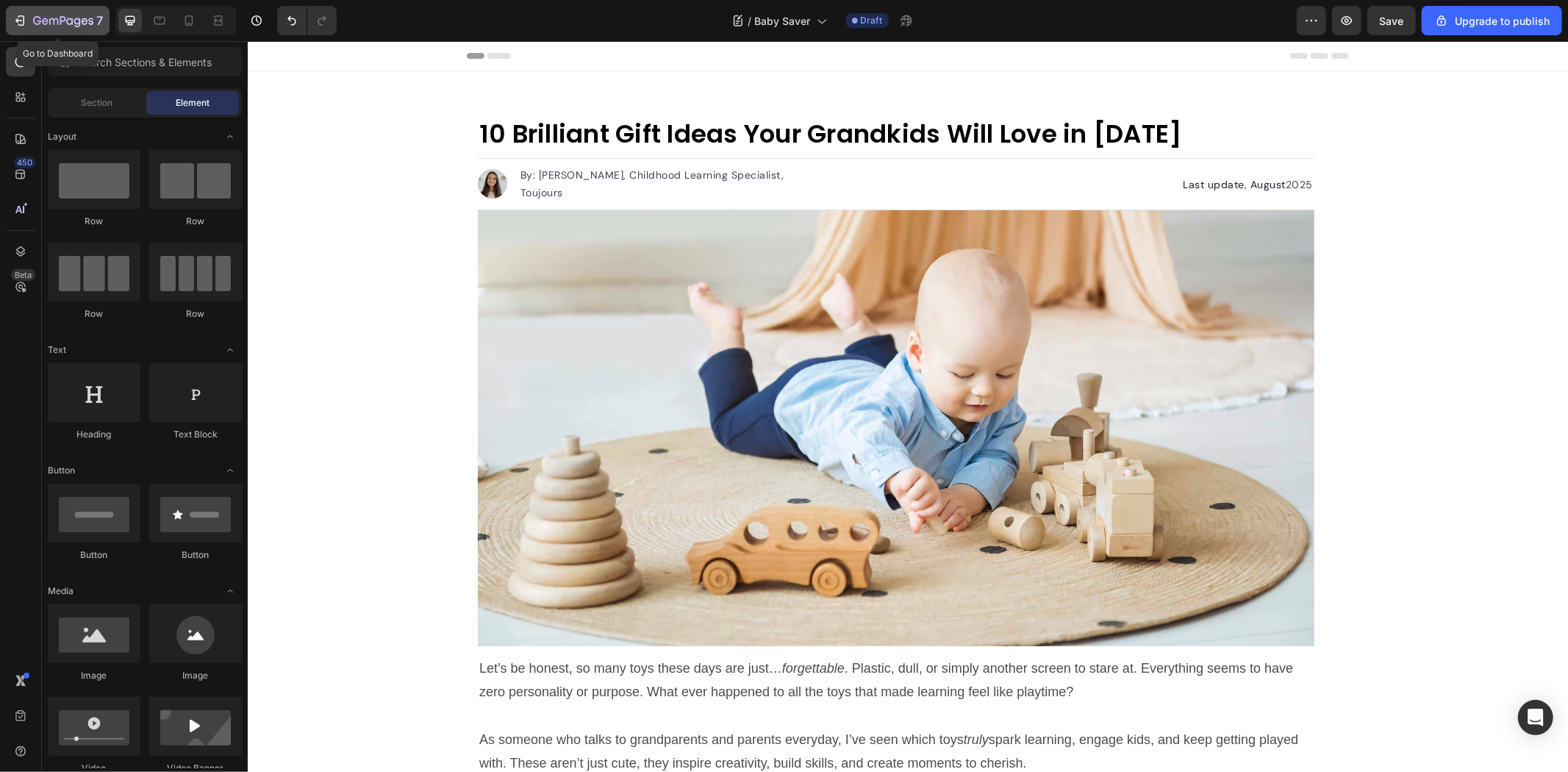
click at [18, 28] on icon "button" at bounding box center [20, 20] width 15 height 15
